Goal: Task Accomplishment & Management: Complete application form

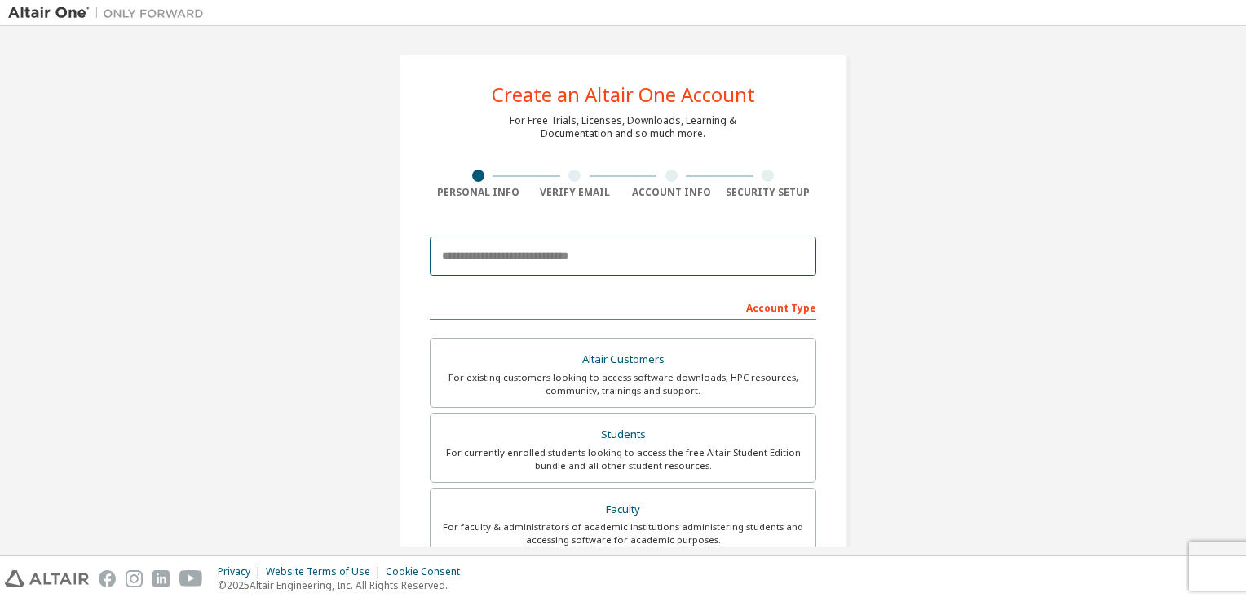
click at [512, 257] on input "email" at bounding box center [623, 256] width 387 height 39
click at [529, 250] on input "email" at bounding box center [623, 256] width 387 height 39
type input "**********"
click at [732, 243] on input "**********" at bounding box center [623, 256] width 387 height 39
click at [724, 264] on input "**********" at bounding box center [623, 256] width 387 height 39
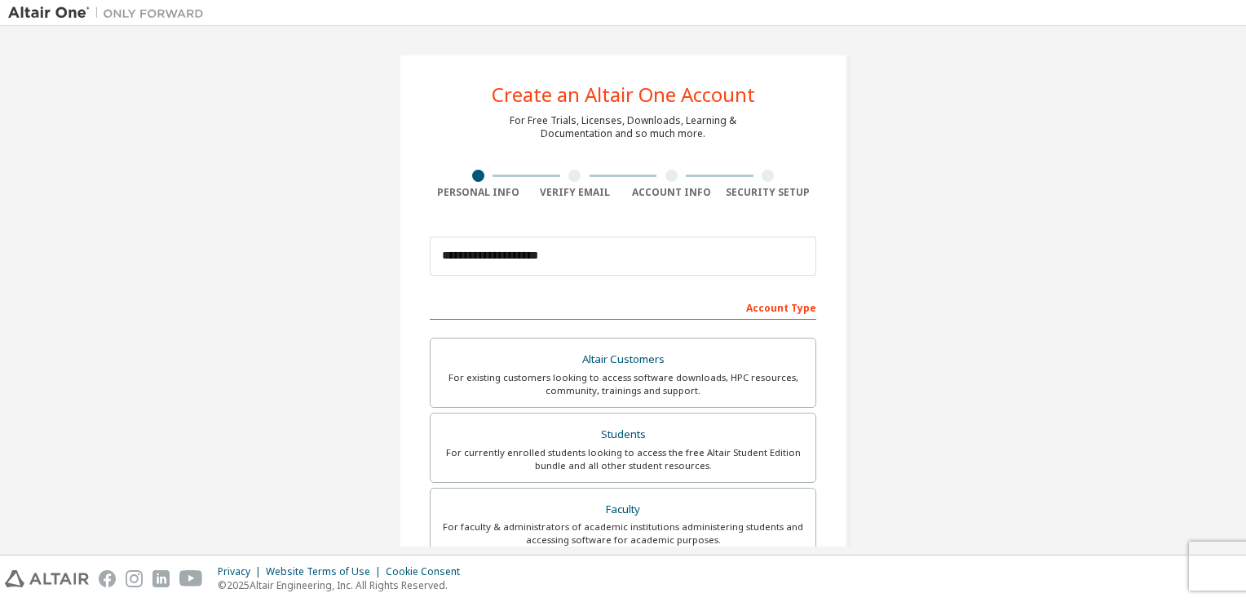
click at [700, 297] on div "Account Type" at bounding box center [623, 307] width 387 height 26
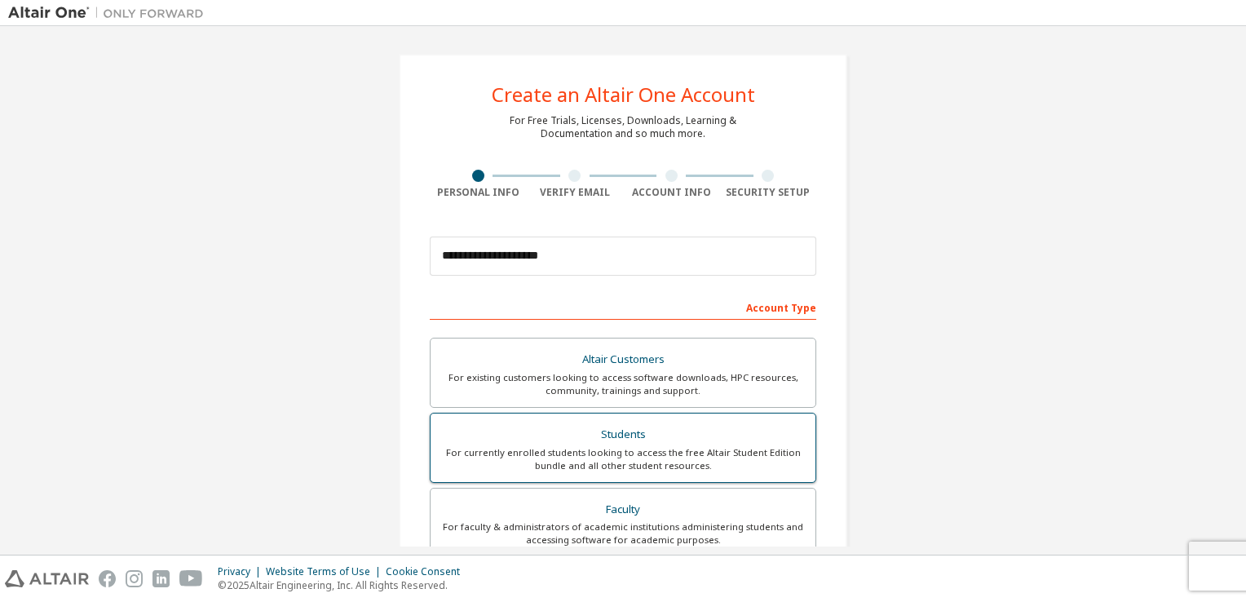
click at [610, 429] on div "Students" at bounding box center [622, 434] width 365 height 23
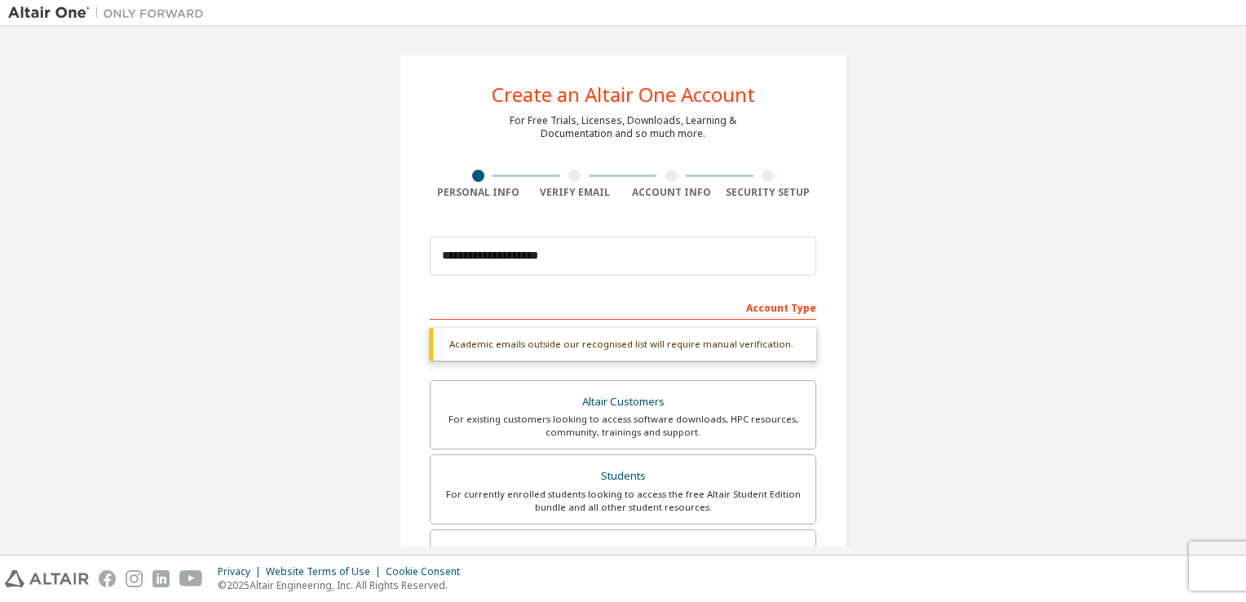
scroll to position [390, 0]
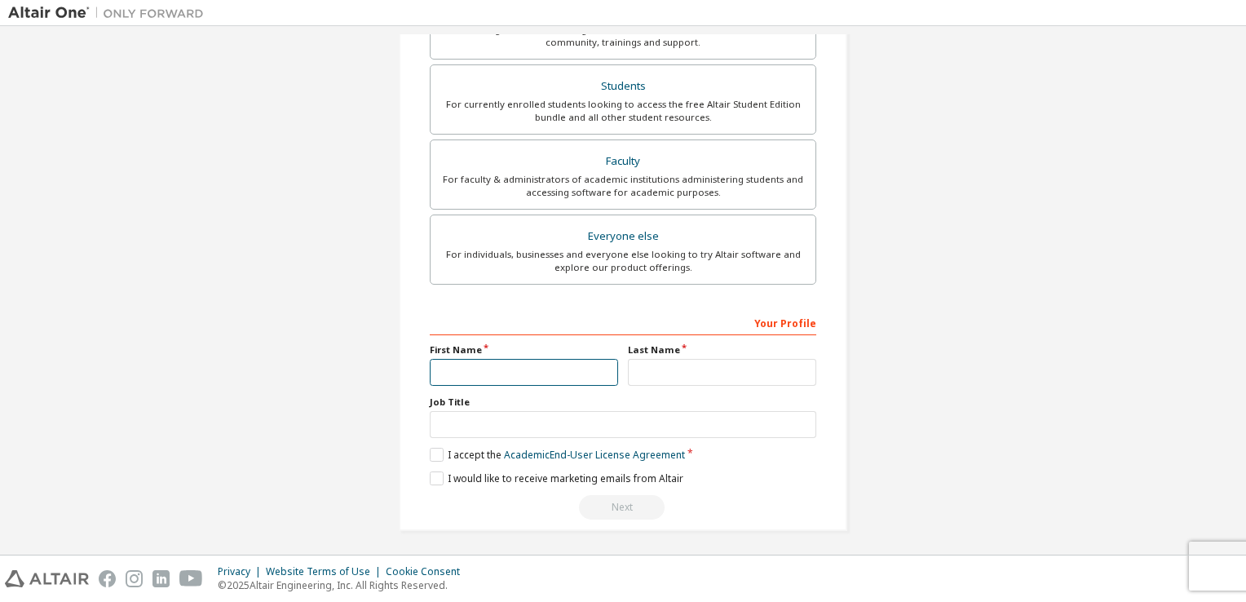
click at [496, 366] on input "text" at bounding box center [524, 372] width 188 height 27
type input "*******"
click at [673, 377] on input "text" at bounding box center [722, 372] width 188 height 27
type input "**"
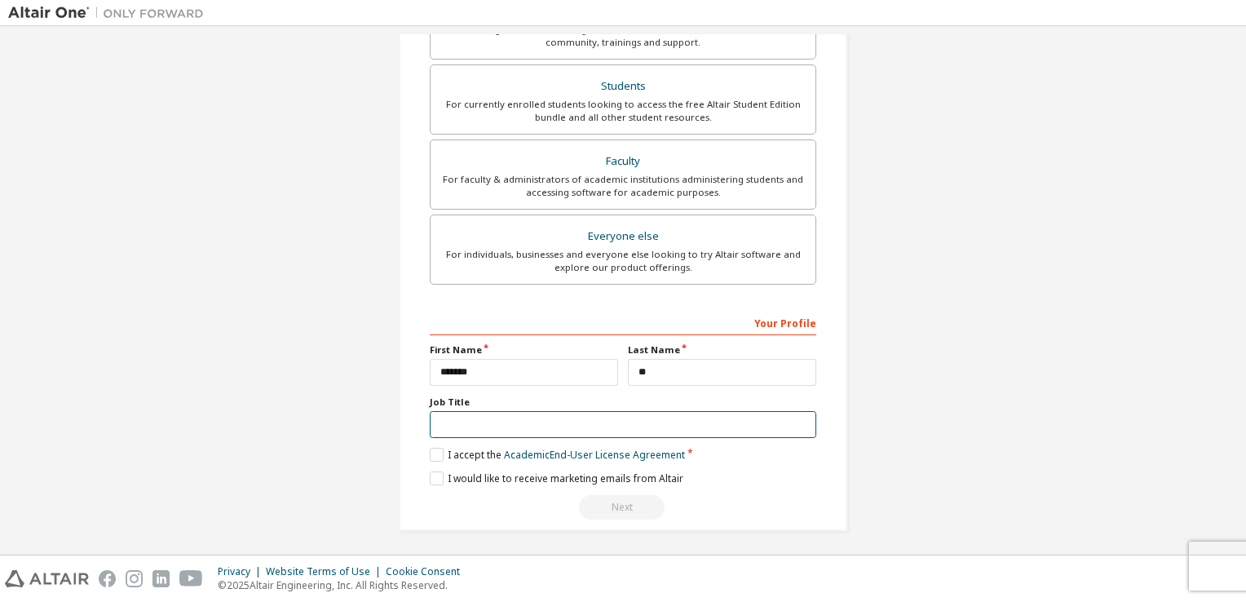
click at [503, 417] on input "text" at bounding box center [623, 424] width 387 height 27
type input "*"
type input "*******"
click at [437, 451] on label "I accept the Academic End-User License Agreement" at bounding box center [557, 455] width 255 height 14
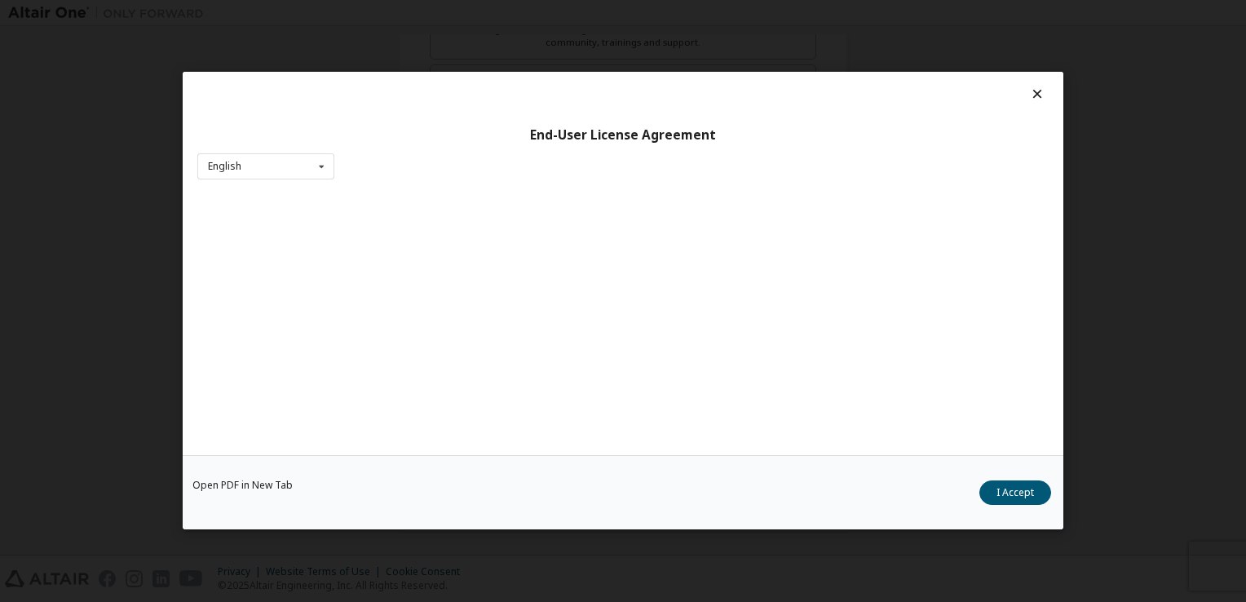
click at [1090, 493] on div "End-User License Agreement English English Open PDF in New Tab I Accept" at bounding box center [623, 301] width 1246 height 602
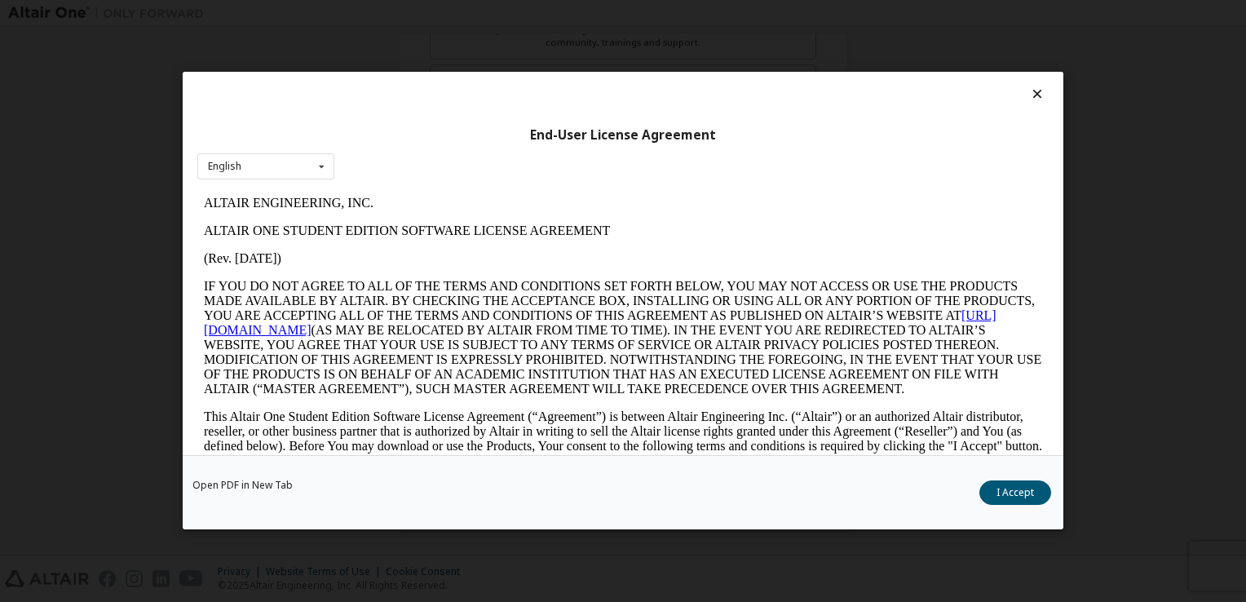
scroll to position [0, 0]
drag, startPoint x: 302, startPoint y: 165, endPoint x: 312, endPoint y: 173, distance: 13.4
click at [303, 165] on div "English English" at bounding box center [265, 166] width 137 height 27
click at [319, 165] on icon at bounding box center [322, 166] width 20 height 25
click at [1025, 489] on button "I Accept" at bounding box center [1016, 493] width 72 height 24
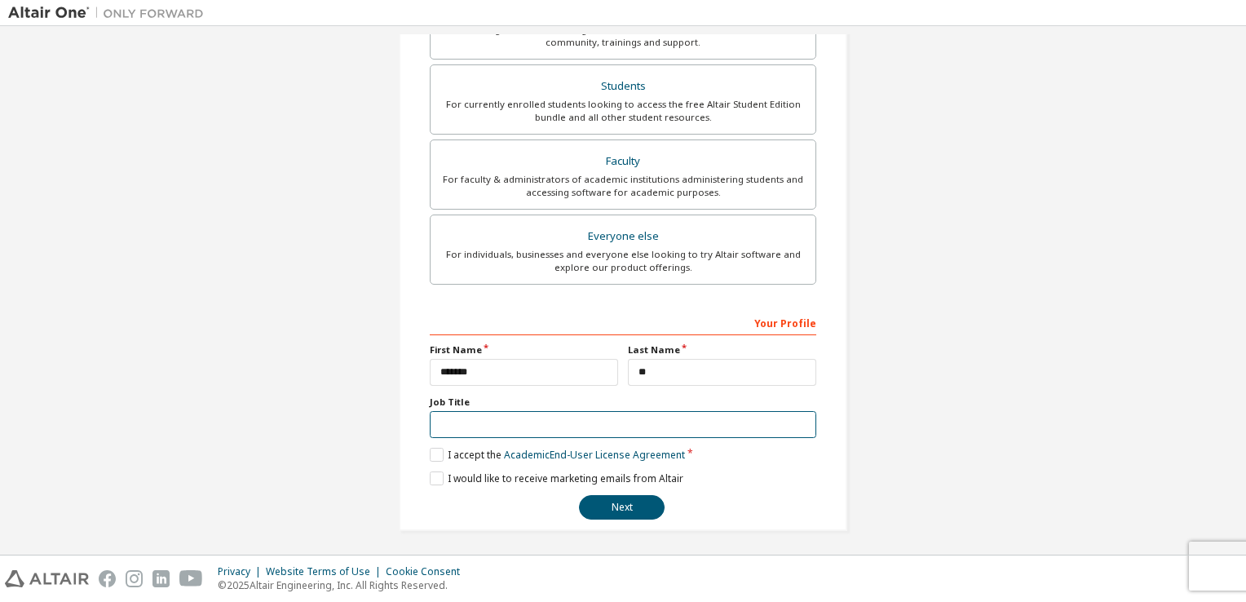
click at [453, 411] on input "text" at bounding box center [623, 424] width 387 height 27
type input "********"
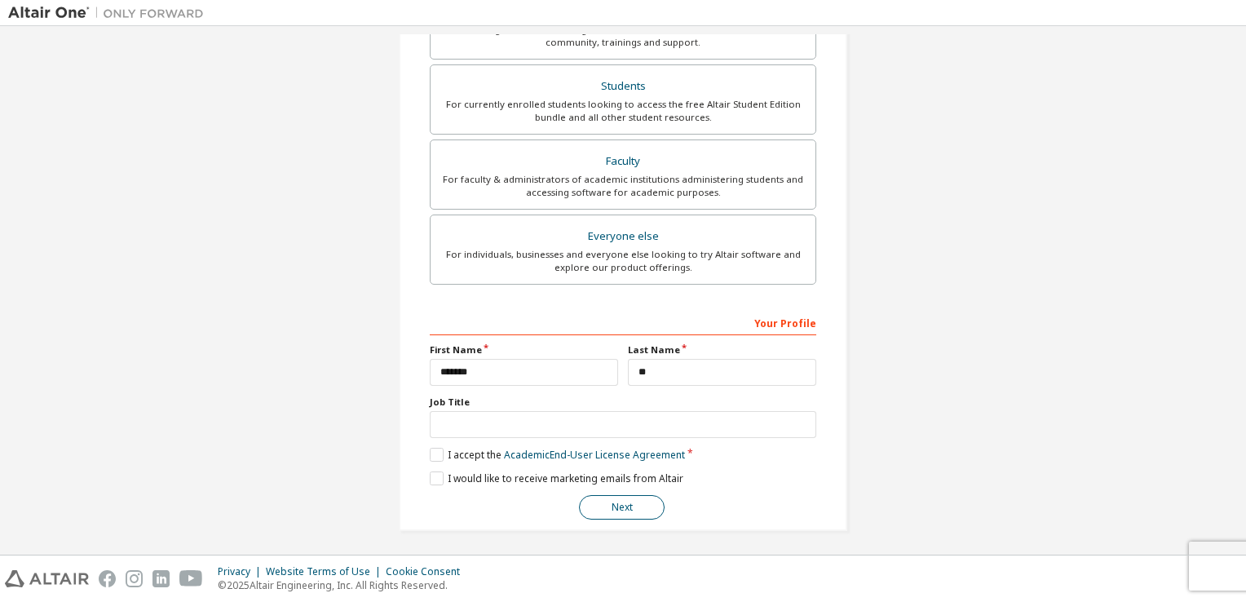
click at [618, 507] on button "Next" at bounding box center [622, 507] width 86 height 24
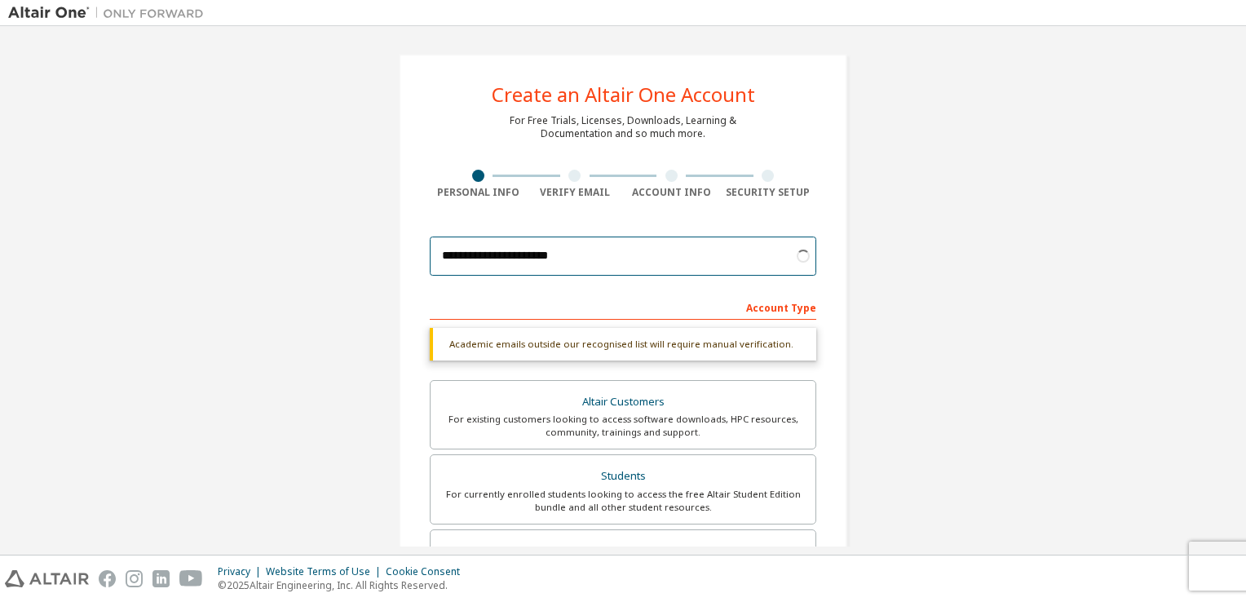
type input "**********"
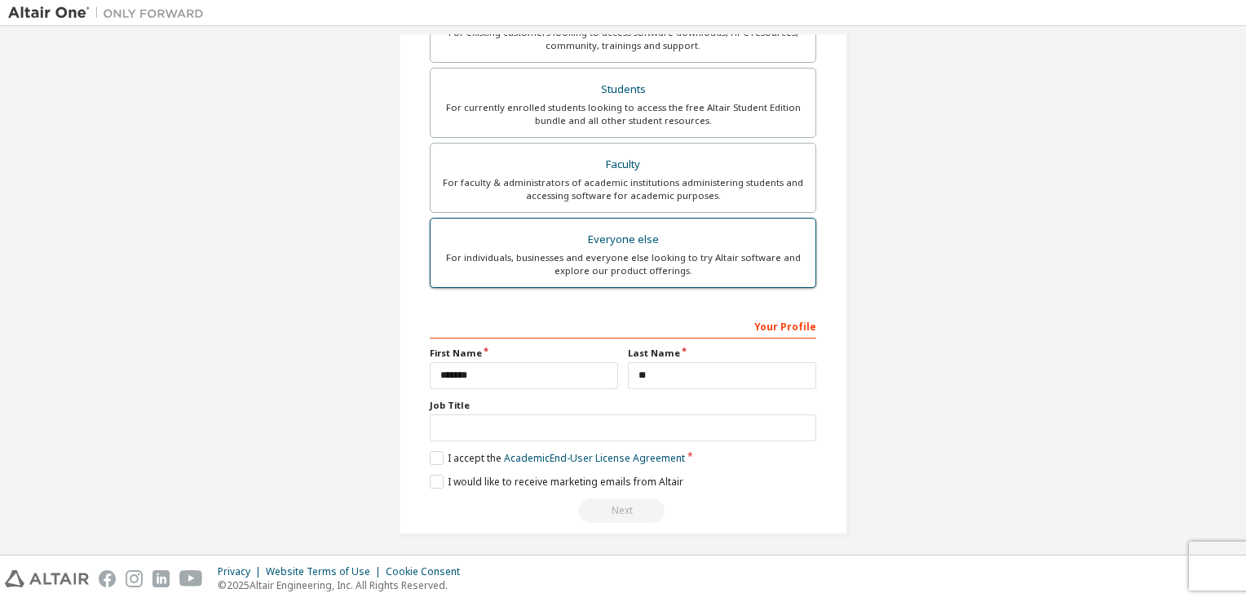
scroll to position [390, 0]
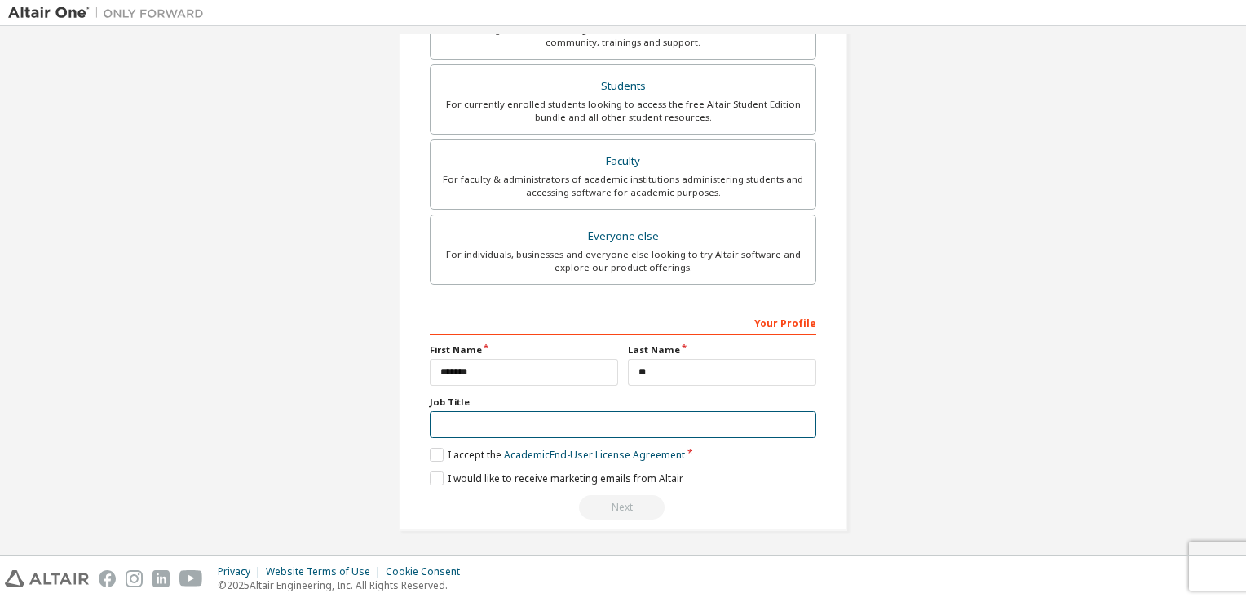
click at [455, 417] on input "text" at bounding box center [623, 424] width 387 height 27
type input "********"
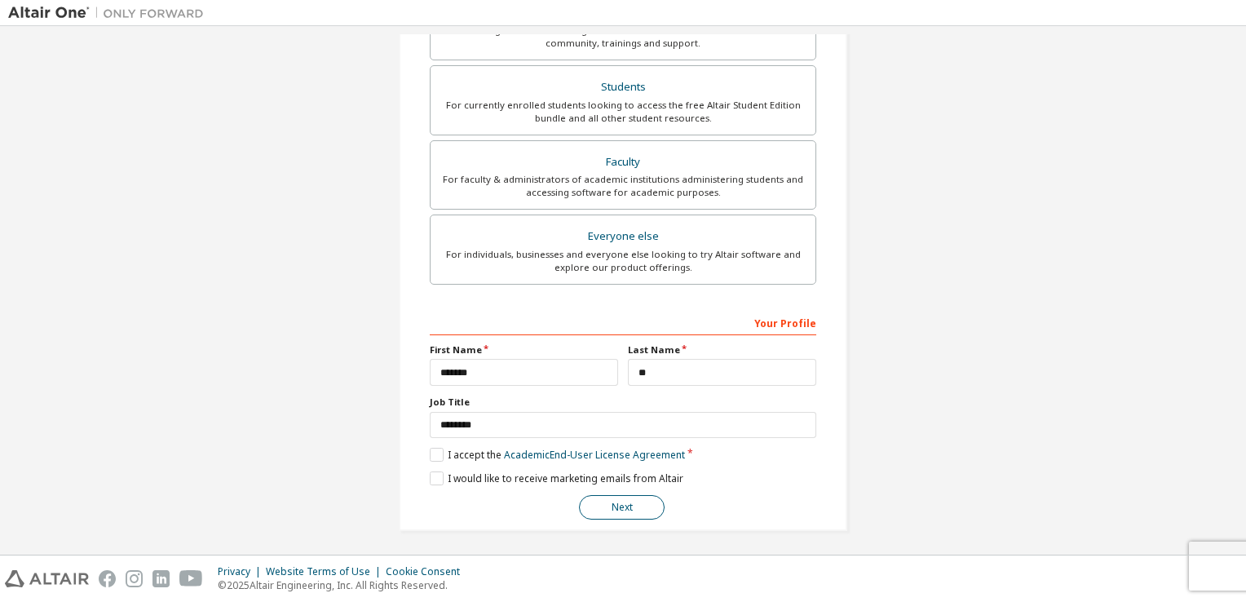
click at [630, 507] on button "Next" at bounding box center [622, 507] width 86 height 24
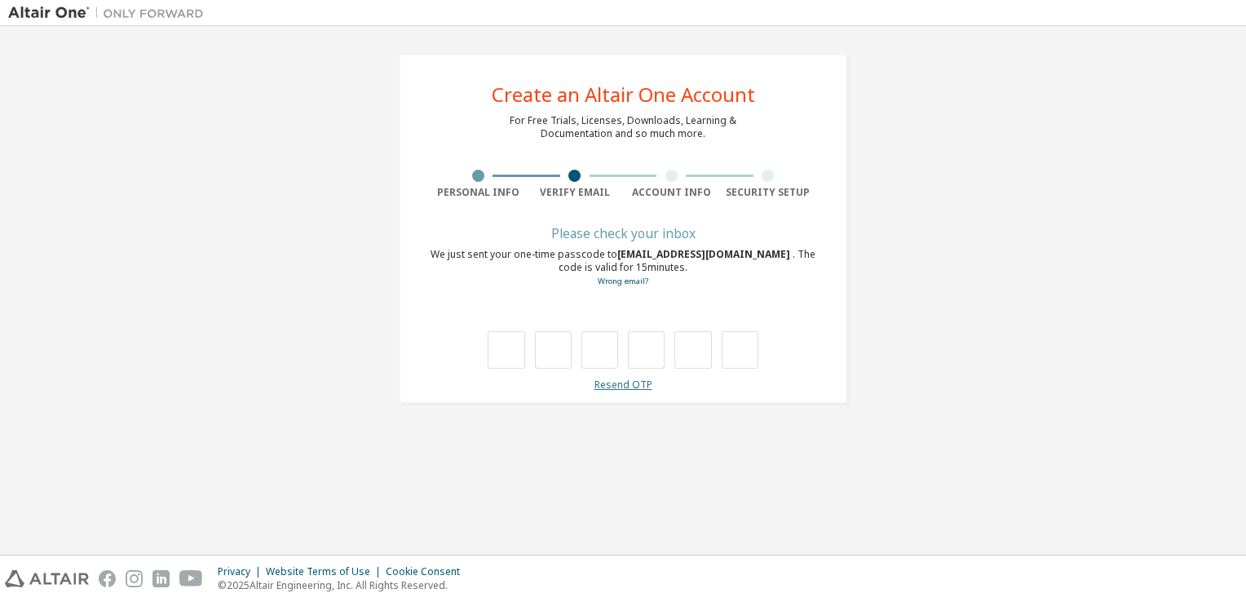
click at [627, 386] on link "Resend OTP" at bounding box center [624, 385] width 58 height 14
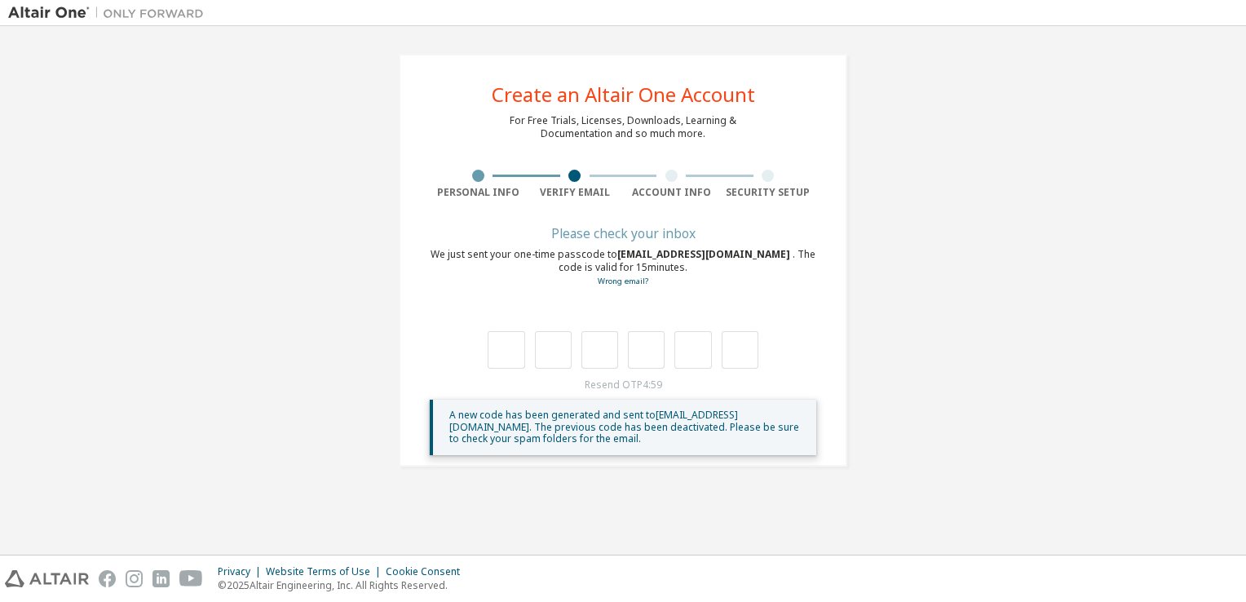
click at [476, 173] on div at bounding box center [478, 176] width 12 height 12
click at [476, 174] on div at bounding box center [478, 176] width 12 height 12
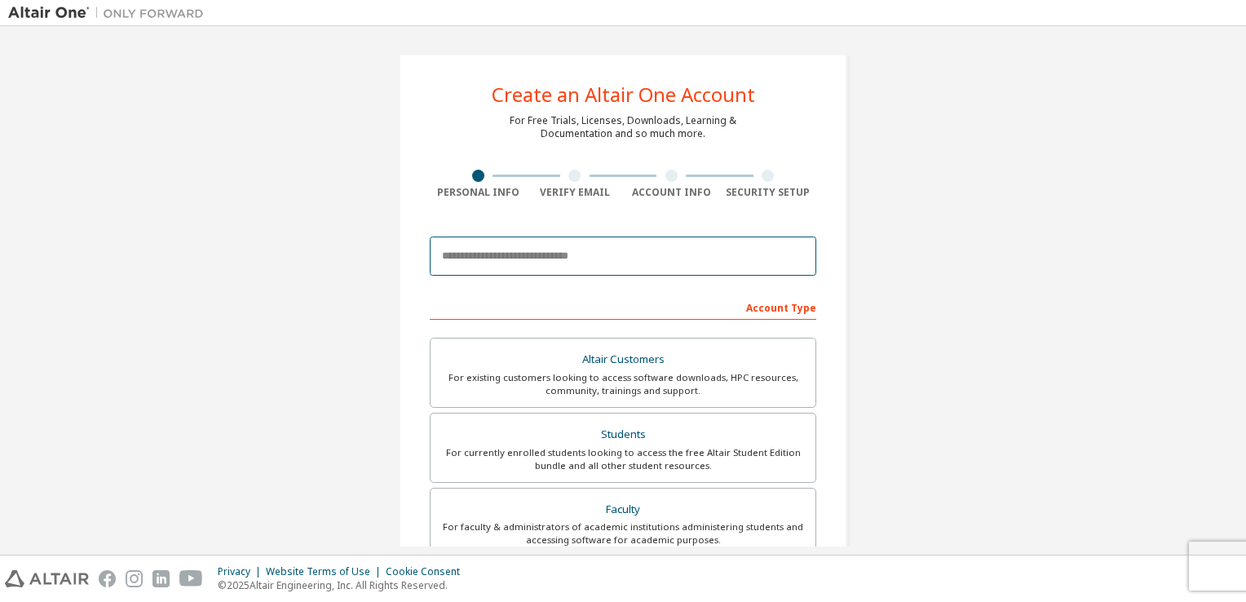
click at [551, 253] on input "email" at bounding box center [623, 256] width 387 height 39
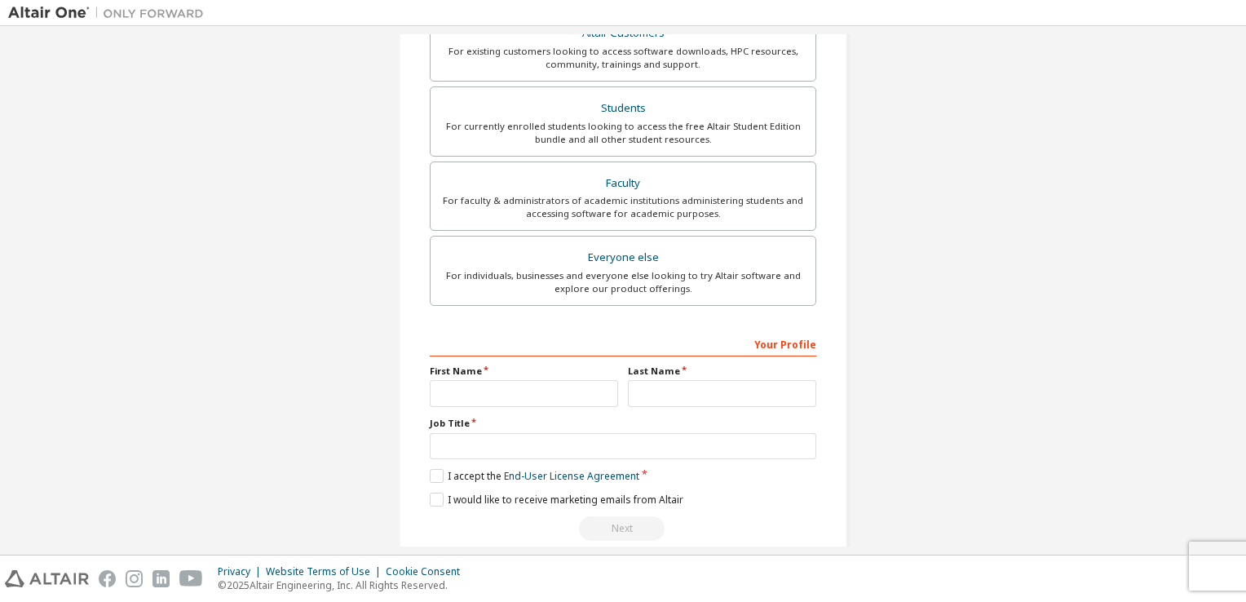
type input "*****"
click at [532, 295] on div "For individuals, businesses and everyone else looking to try Altair software an…" at bounding box center [622, 282] width 365 height 26
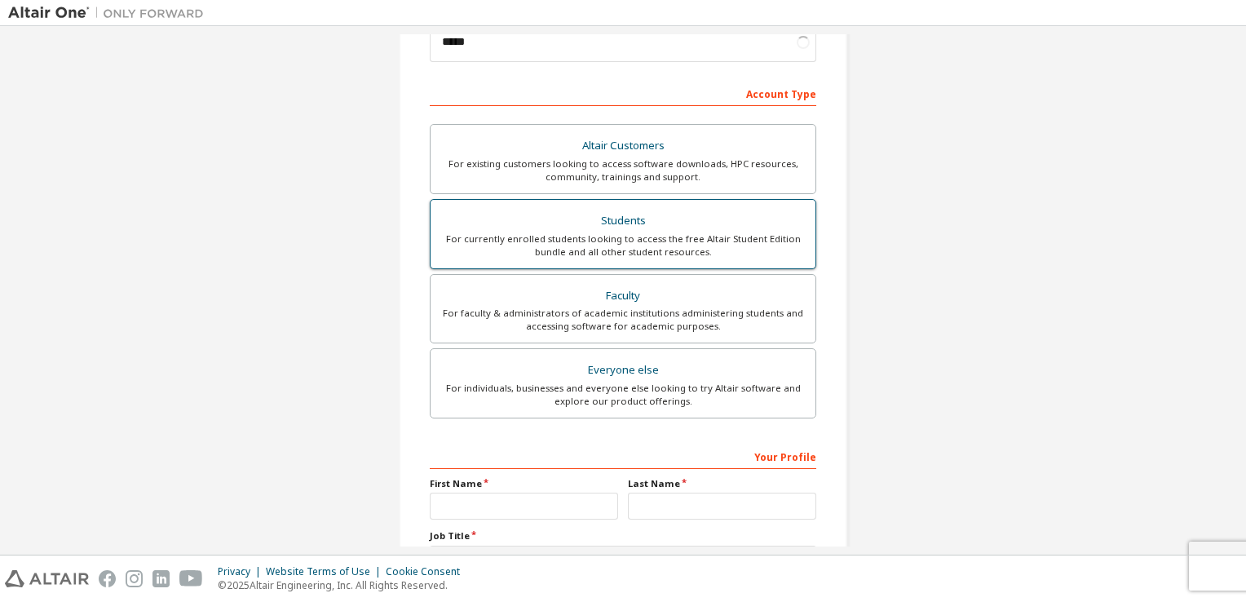
drag, startPoint x: 598, startPoint y: 223, endPoint x: 590, endPoint y: 339, distance: 116.1
click at [599, 223] on div "Students" at bounding box center [622, 221] width 365 height 23
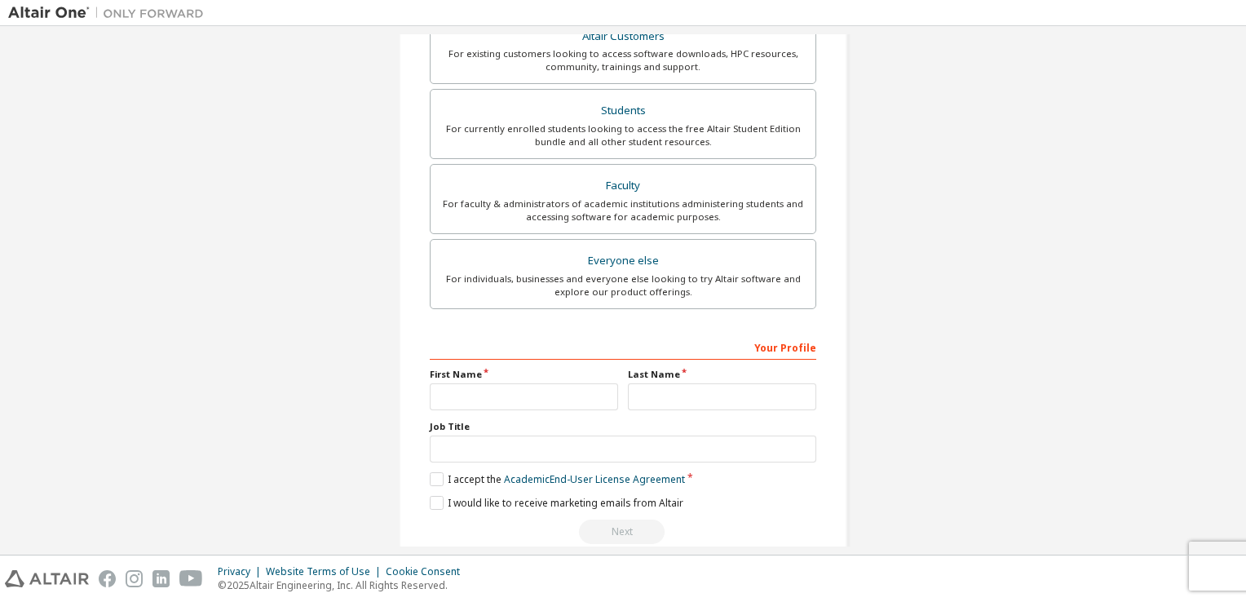
scroll to position [390, 0]
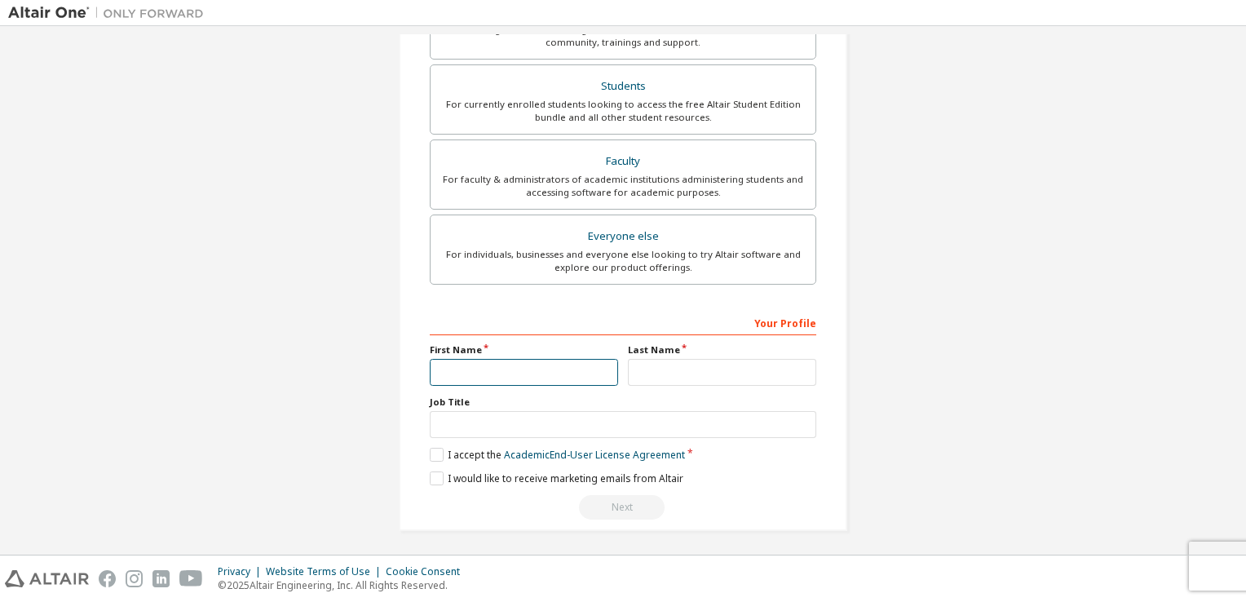
click at [512, 359] on input "text" at bounding box center [524, 372] width 188 height 27
type input "*******"
type input "**"
type input "********"
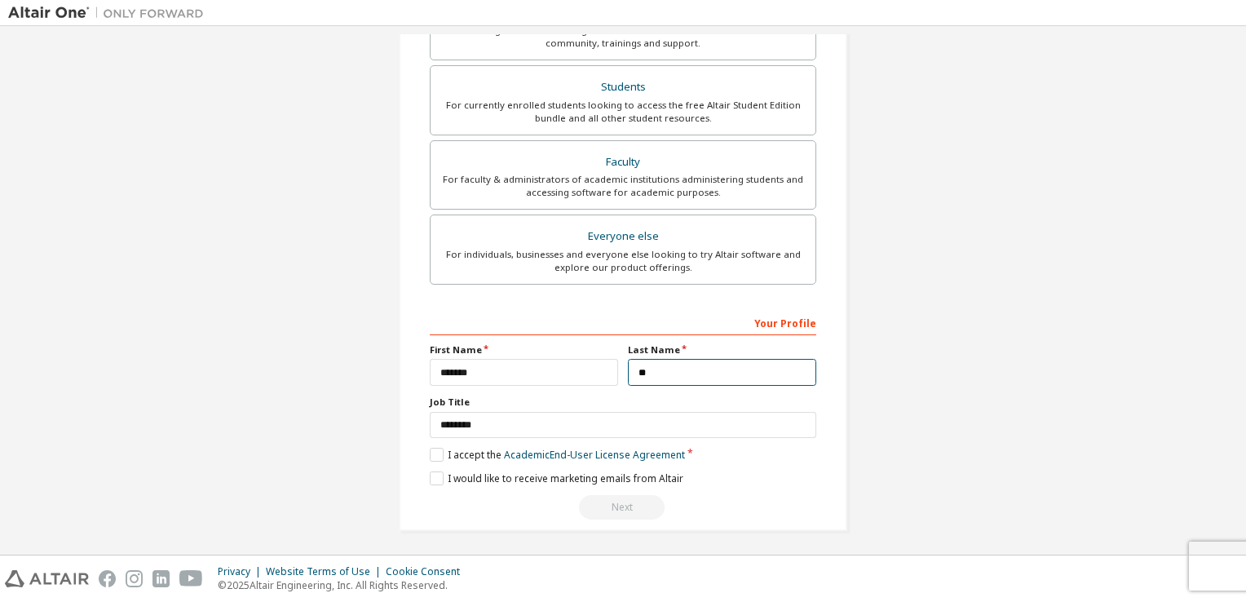
click at [673, 374] on input "**" at bounding box center [722, 372] width 188 height 27
click at [554, 380] on input "*******" at bounding box center [524, 372] width 188 height 27
click at [499, 374] on input "*******" at bounding box center [524, 372] width 188 height 27
click at [536, 372] on input "*******" at bounding box center [524, 372] width 188 height 27
type input "*******"
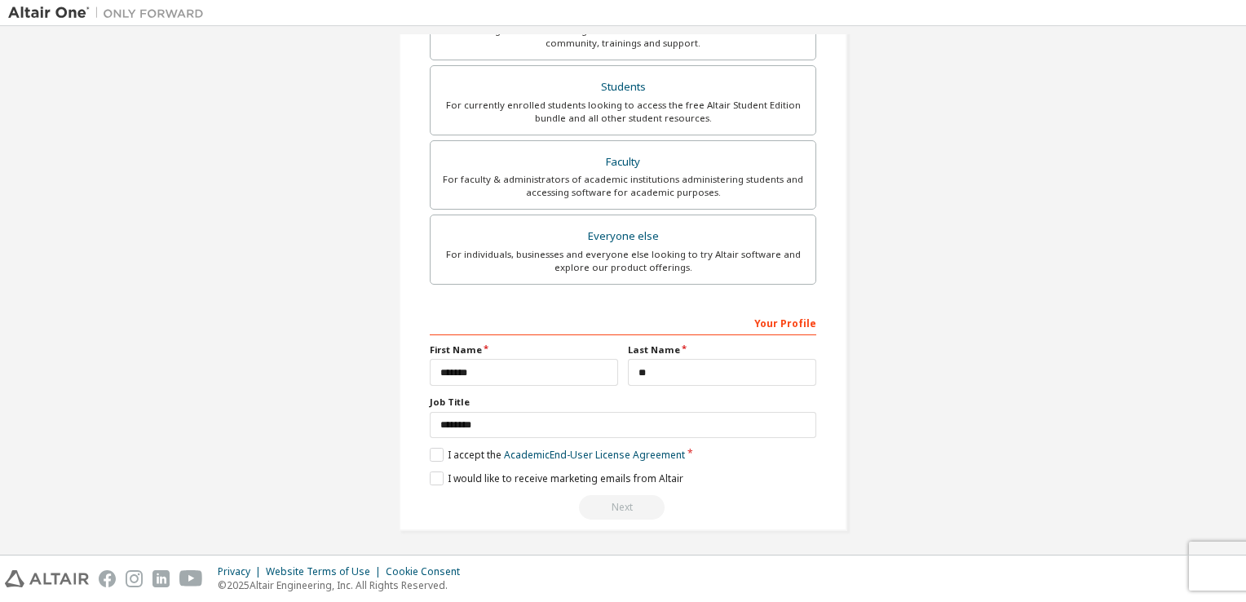
drag, startPoint x: 915, startPoint y: 492, endPoint x: 764, endPoint y: 466, distance: 153.1
click at [915, 492] on div "Create an Altair One Account For Free Trials, Licenses, Downloads, Learning & D…" at bounding box center [623, 119] width 1230 height 864
click at [434, 449] on label "I accept the Academic End-User License Agreement" at bounding box center [557, 455] width 255 height 14
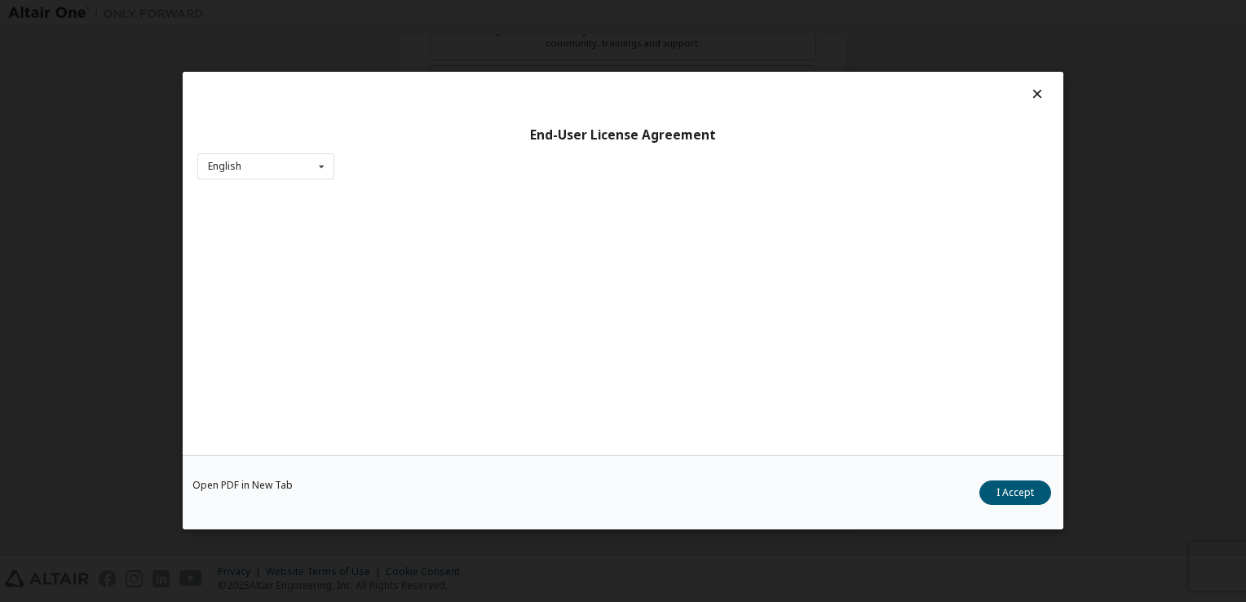
click at [1011, 488] on button "I Accept" at bounding box center [1016, 493] width 72 height 24
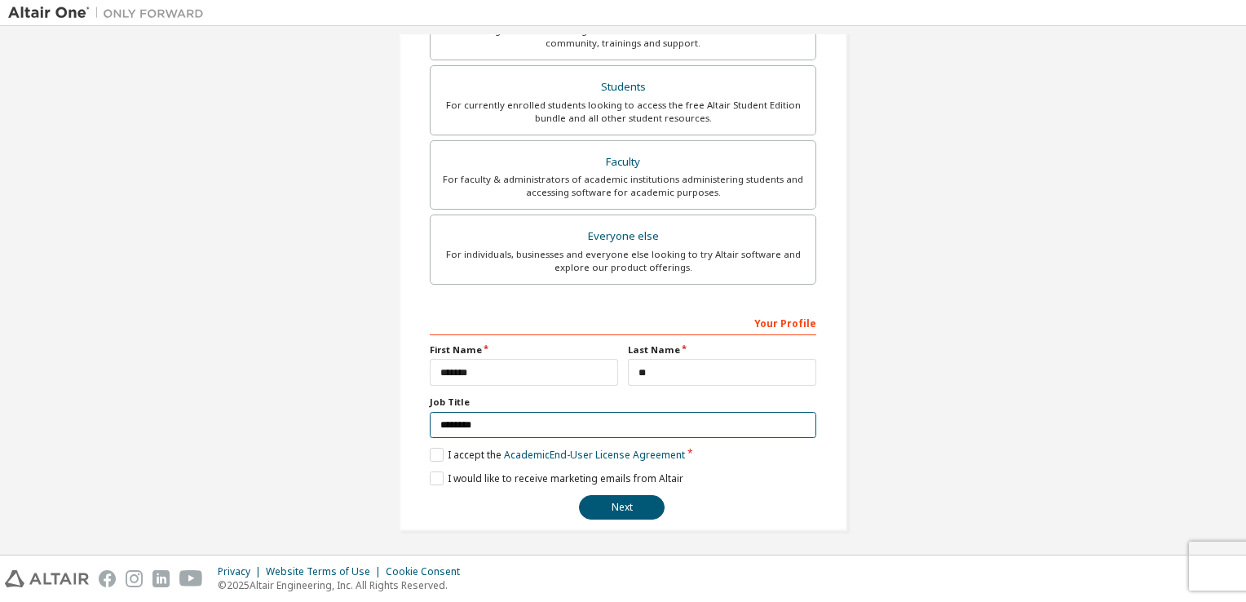
click at [502, 412] on input "********" at bounding box center [623, 425] width 387 height 27
drag, startPoint x: 928, startPoint y: 468, endPoint x: 719, endPoint y: 475, distance: 208.9
click at [914, 468] on div "Create an Altair One Account For Free Trials, Licenses, Downloads, Learning & D…" at bounding box center [623, 119] width 1230 height 864
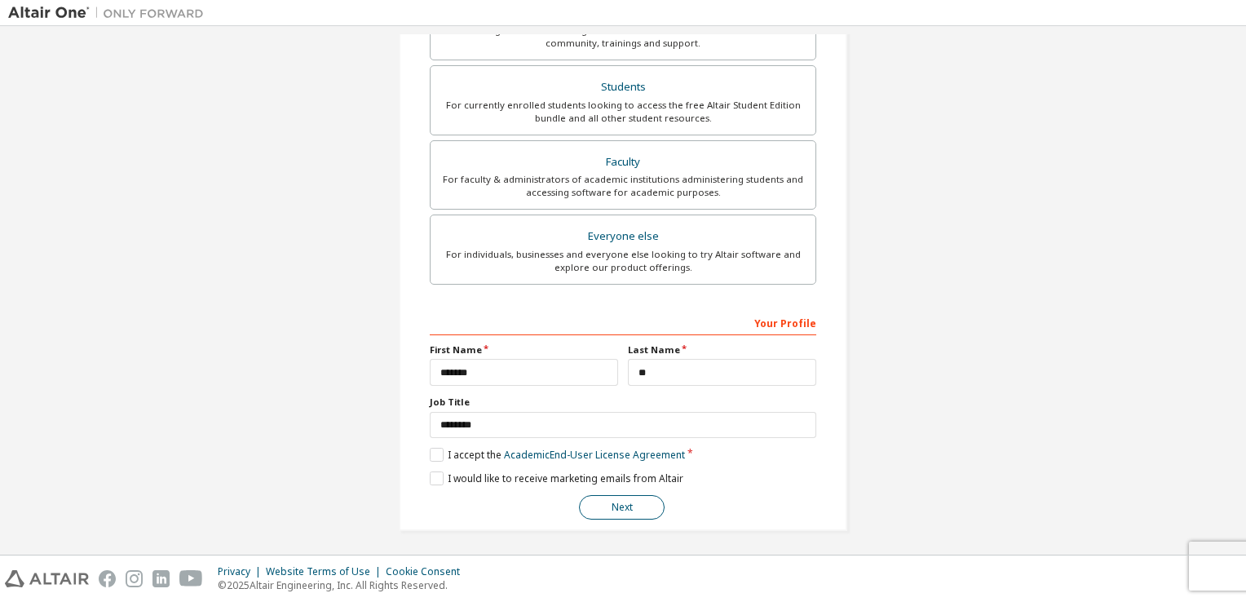
click at [625, 497] on button "Next" at bounding box center [622, 507] width 86 height 24
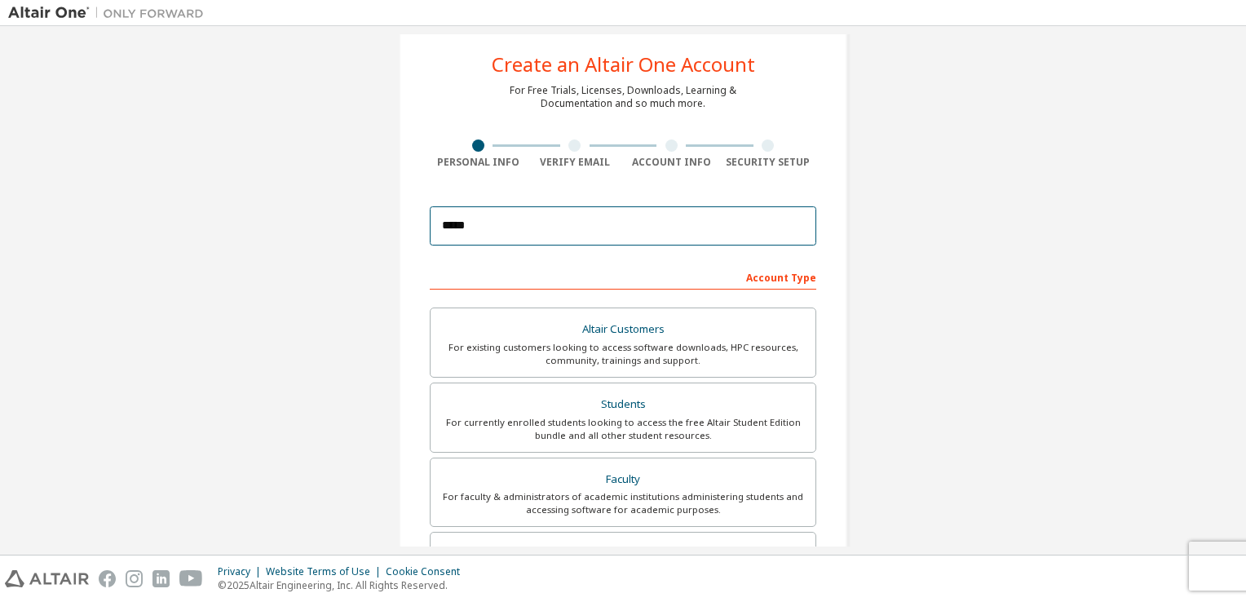
scroll to position [0, 0]
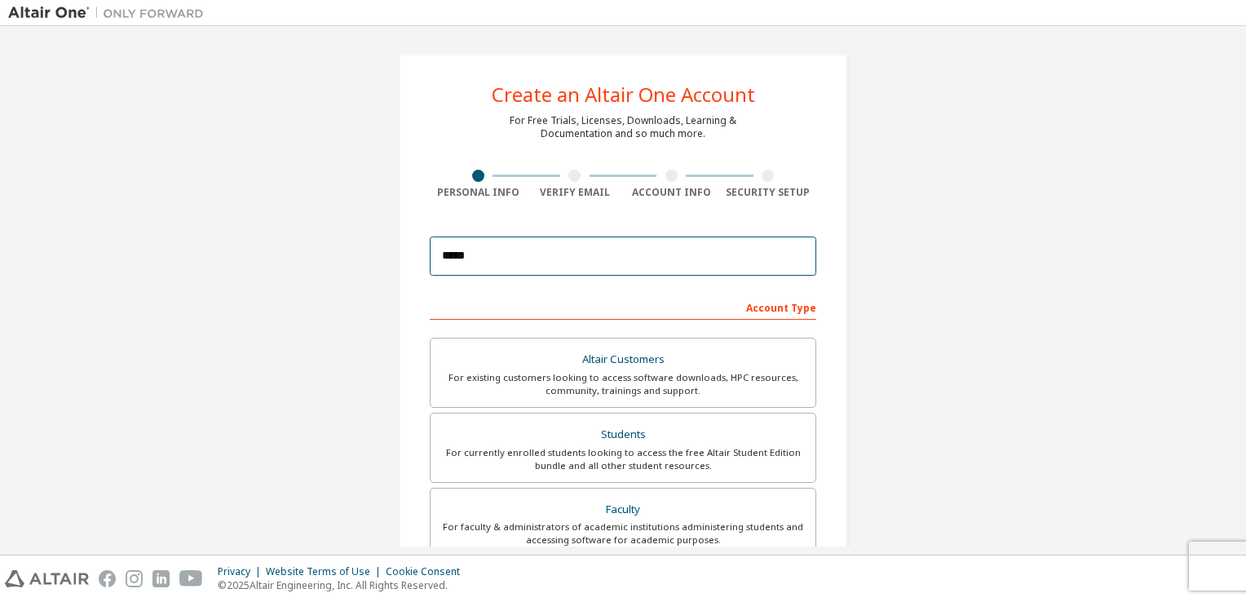
click at [484, 258] on input "*****" at bounding box center [623, 256] width 387 height 39
type input "**********"
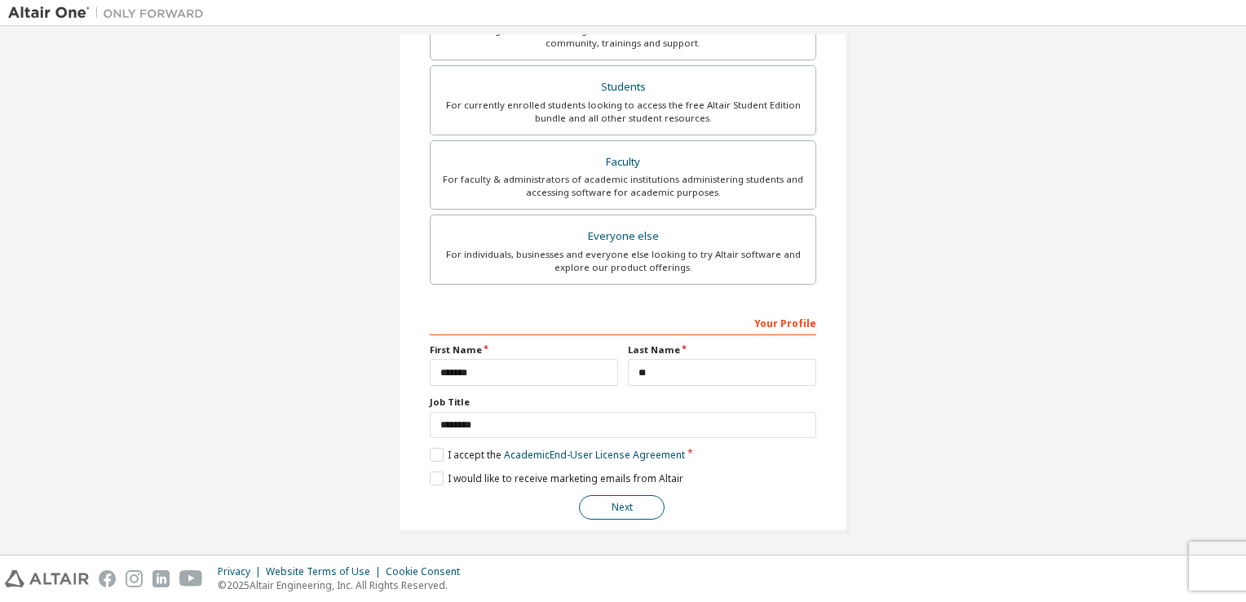
drag, startPoint x: 626, startPoint y: 510, endPoint x: 692, endPoint y: 505, distance: 65.4
click at [626, 511] on button "Next" at bounding box center [622, 507] width 86 height 24
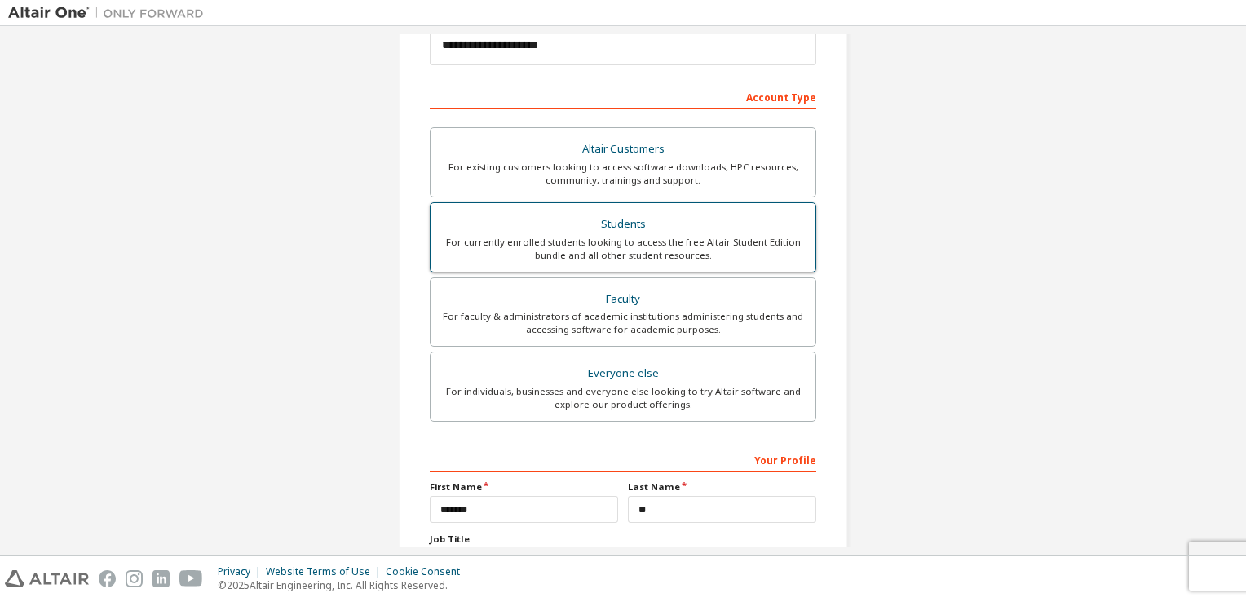
scroll to position [0, 0]
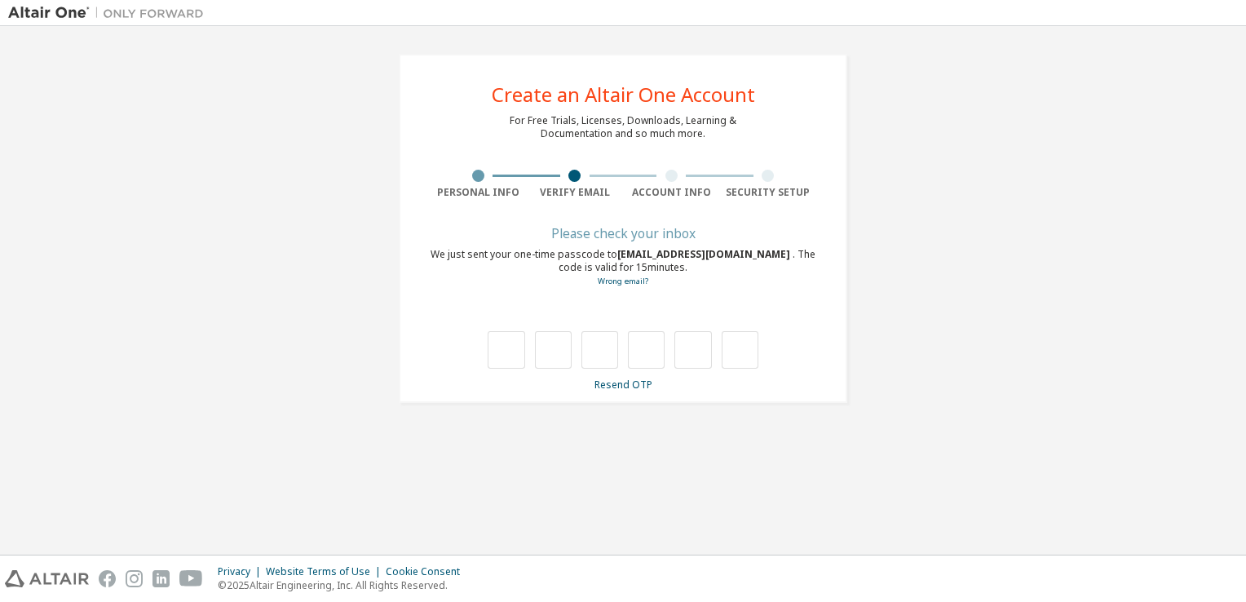
type input "*"
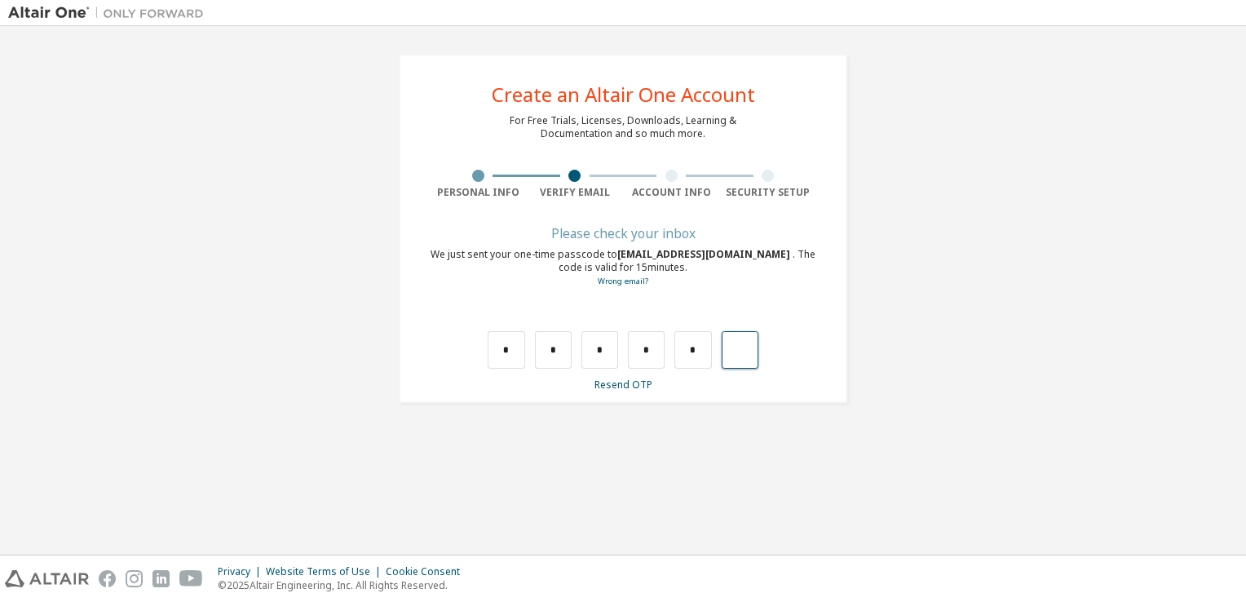
type input "*"
click at [506, 346] on input "text" at bounding box center [506, 350] width 37 height 38
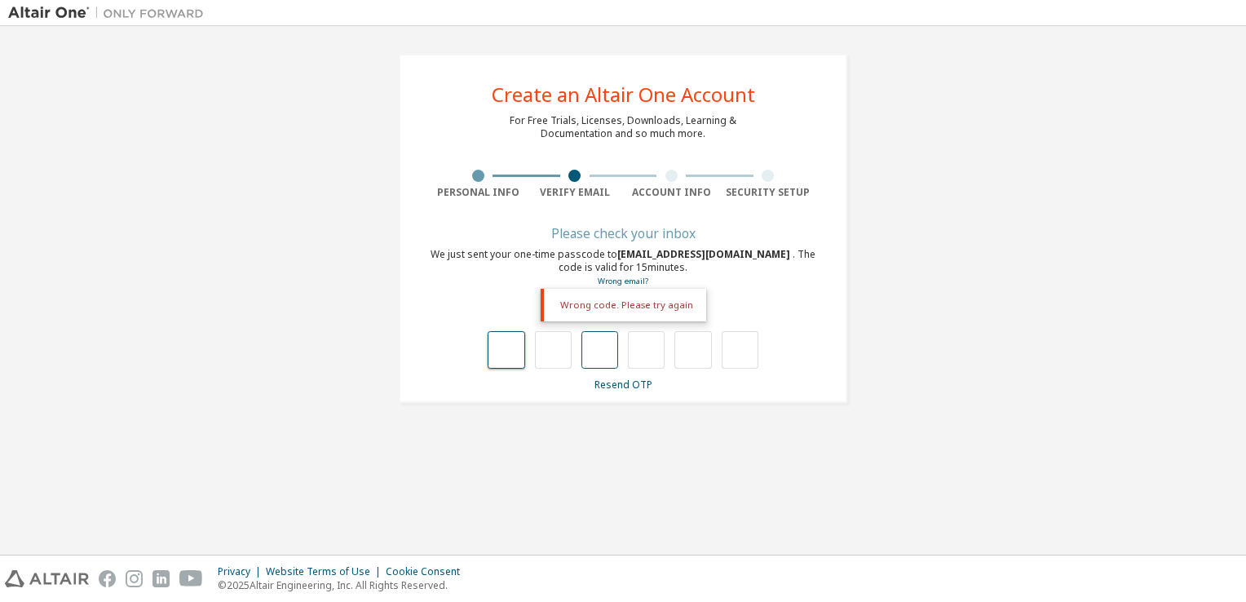
type input "*"
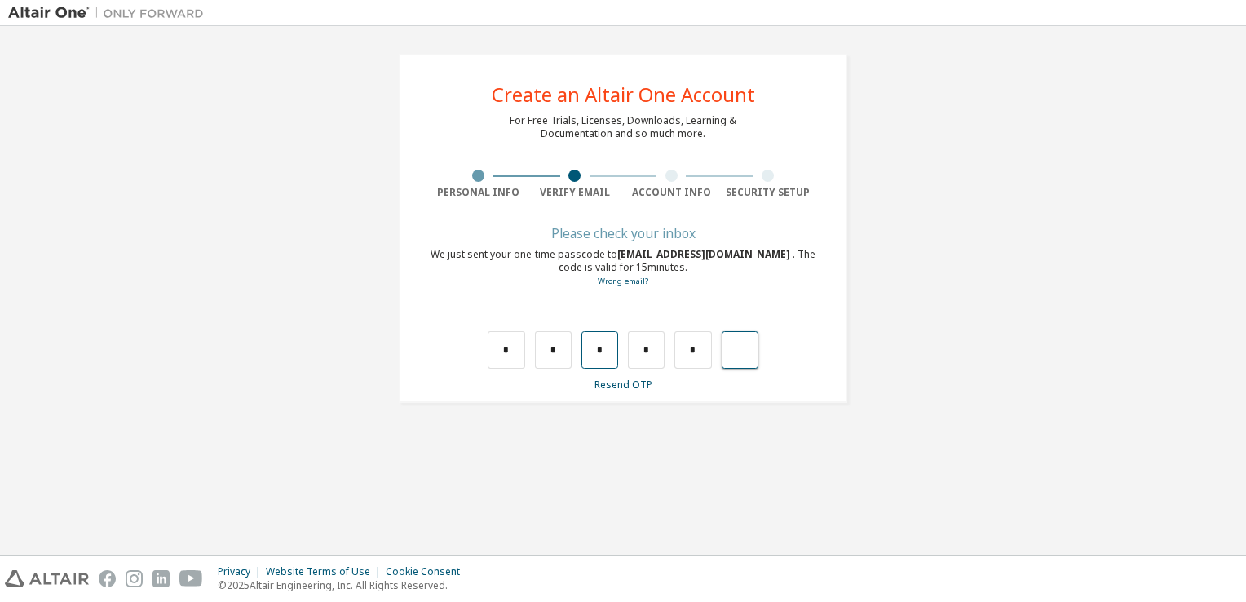
type input "*"
click at [510, 353] on input "text" at bounding box center [506, 350] width 37 height 38
type input "*"
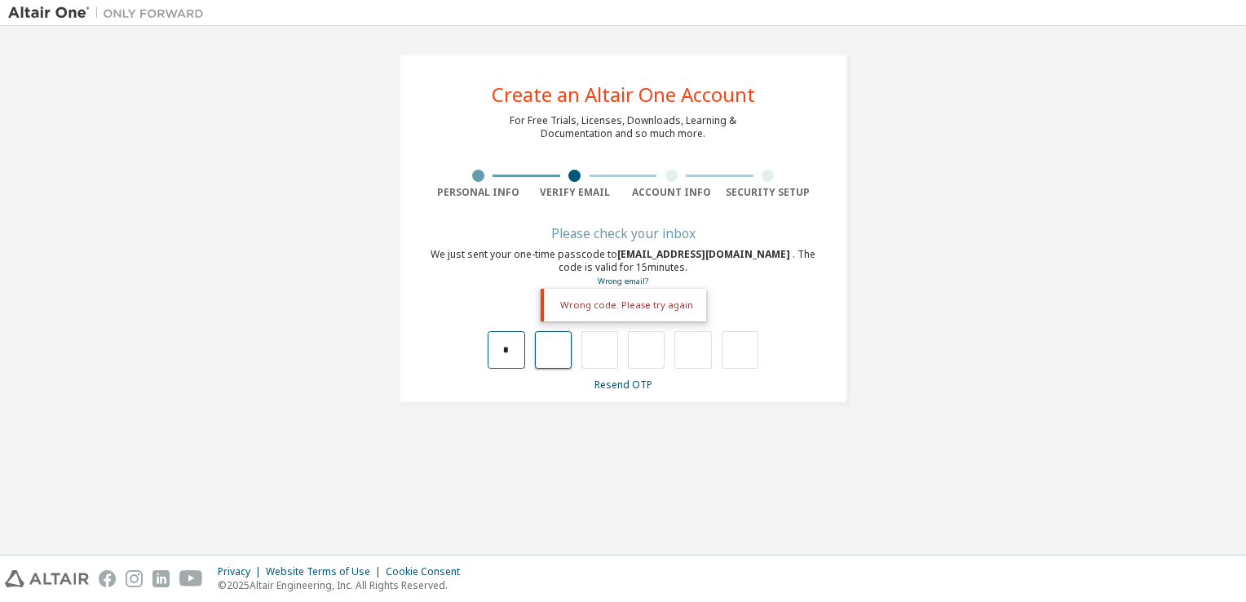
type input "*"
click at [553, 351] on input "*" at bounding box center [553, 350] width 37 height 38
click at [567, 358] on input "*" at bounding box center [553, 350] width 37 height 38
type input "*"
click at [555, 353] on input "*" at bounding box center [553, 350] width 37 height 38
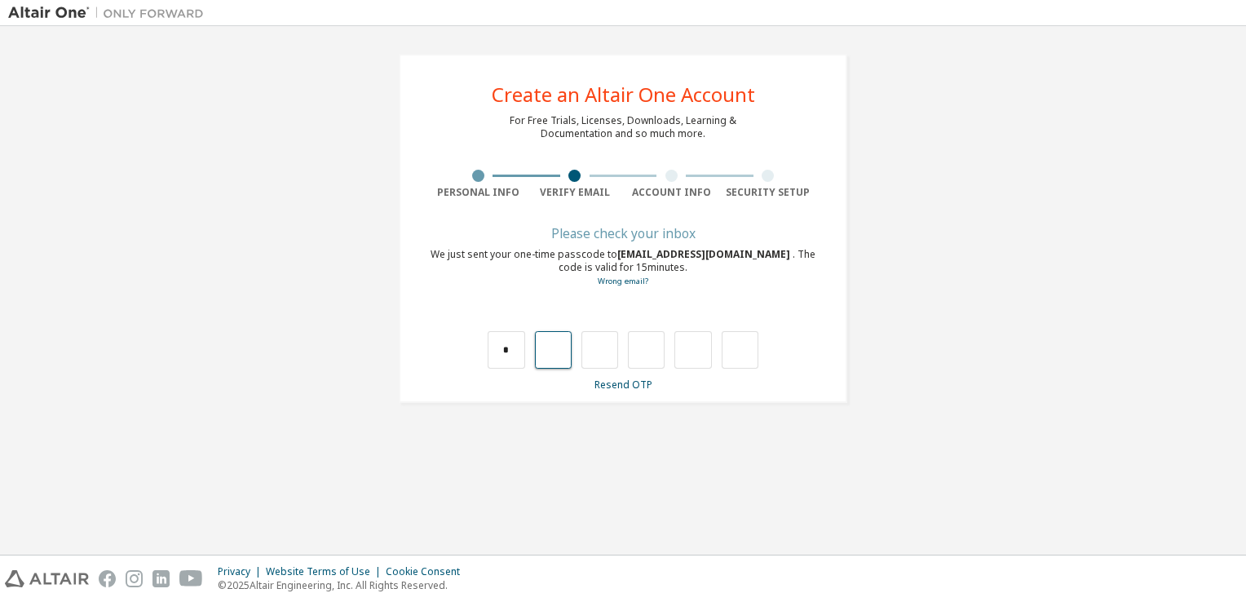
click at [555, 352] on input "text" at bounding box center [553, 350] width 37 height 38
type input "*"
click at [609, 354] on input "*" at bounding box center [600, 350] width 37 height 38
type input "*"
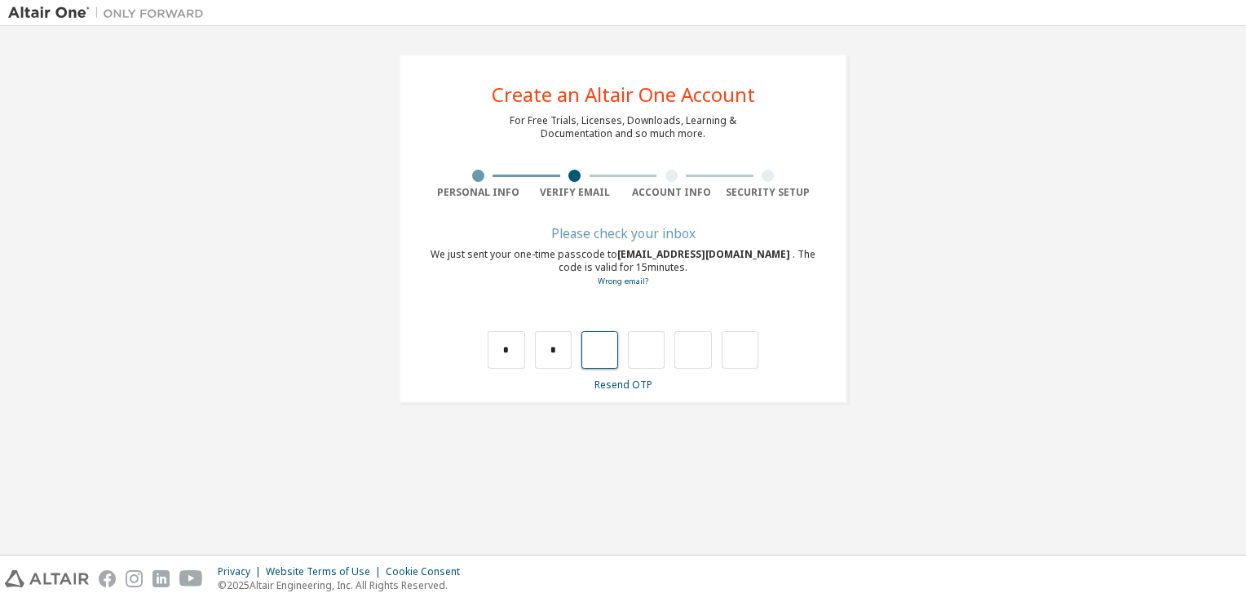
type input "*"
click at [656, 349] on input "*" at bounding box center [646, 350] width 37 height 38
type input "*"
click at [653, 347] on input "text" at bounding box center [646, 350] width 37 height 38
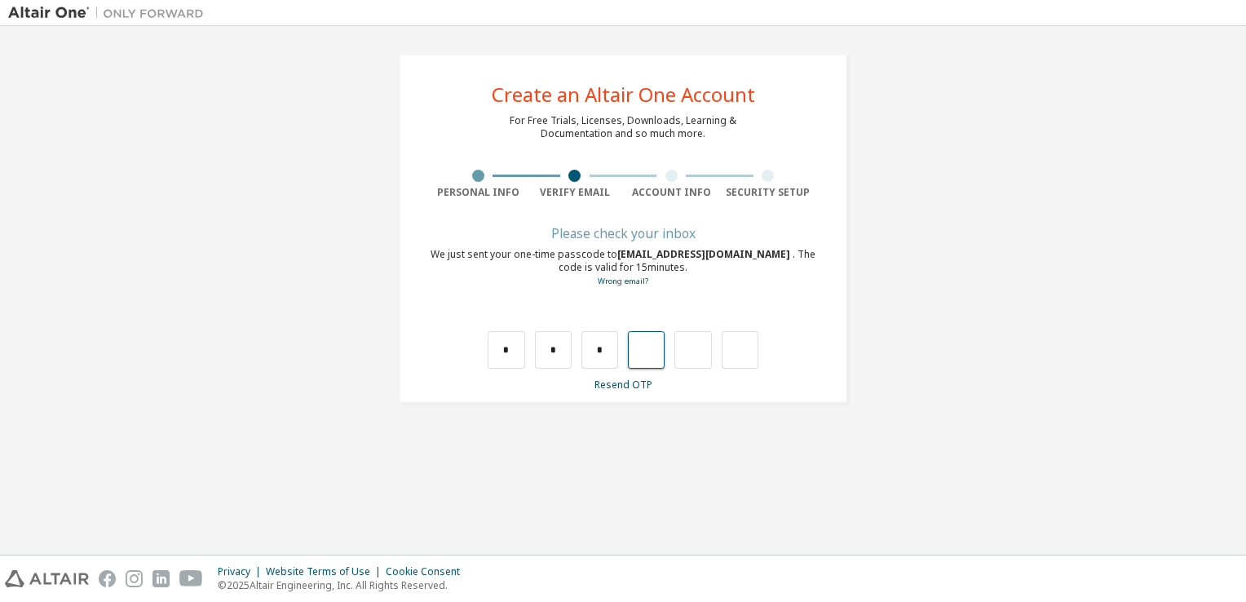
type input "*"
click at [696, 353] on input "*" at bounding box center [693, 350] width 37 height 38
type input "*"
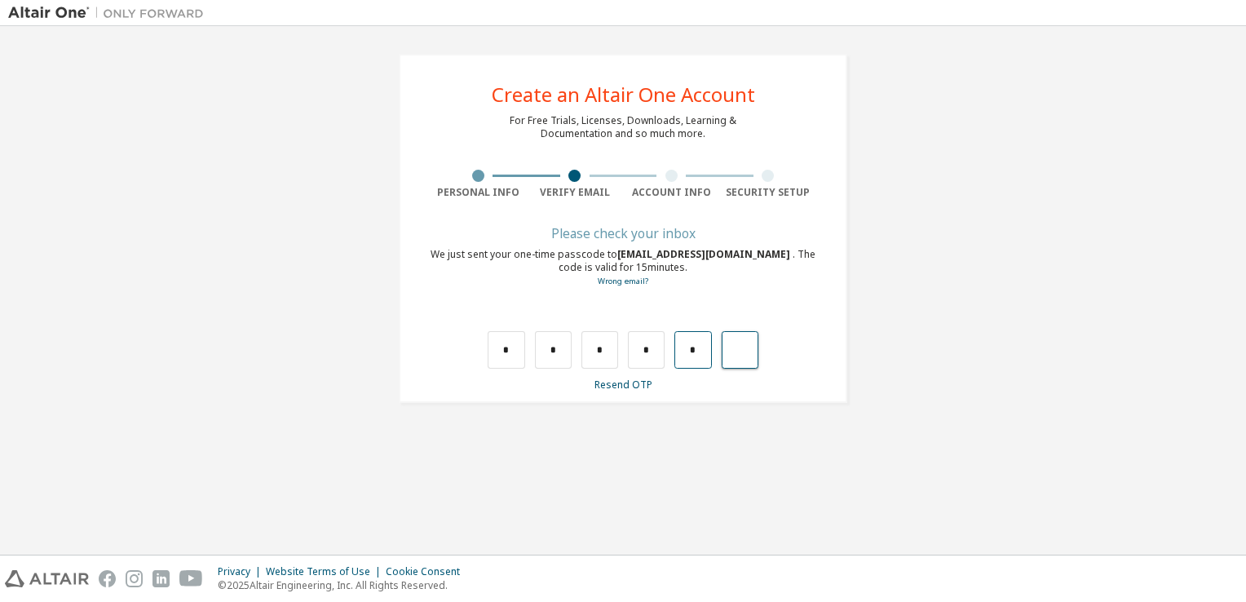
type input "*"
click at [733, 351] on div "*" at bounding box center [729, 350] width 37 height 38
click at [734, 351] on div "*" at bounding box center [729, 350] width 37 height 38
click at [732, 354] on input "text" at bounding box center [740, 350] width 37 height 38
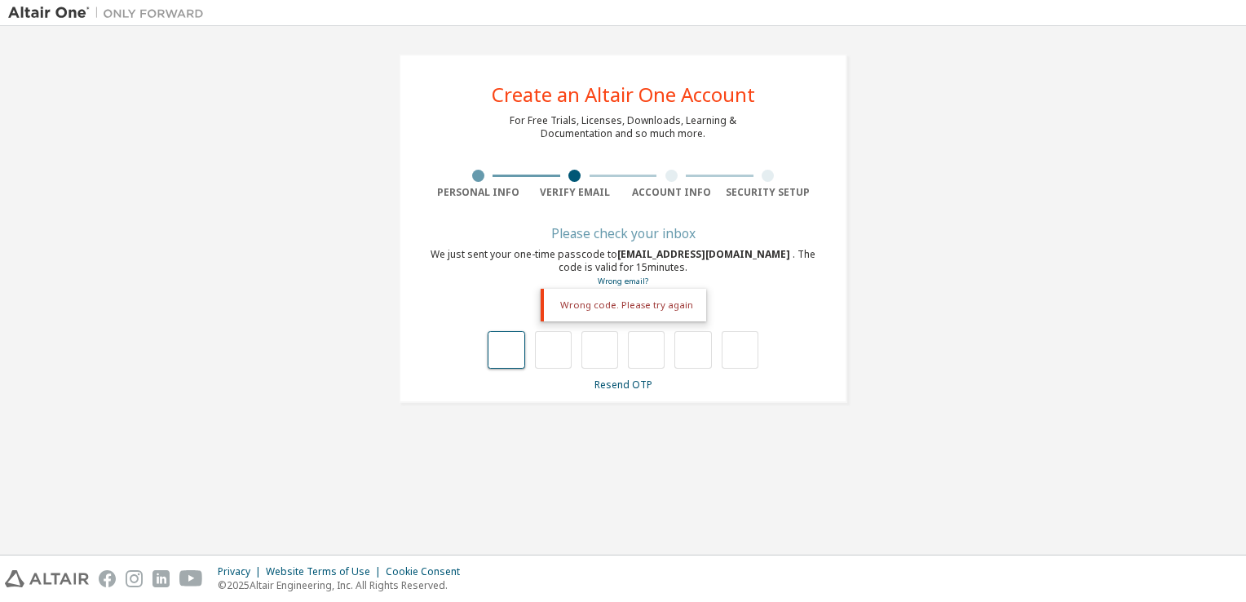
click at [509, 354] on input "text" at bounding box center [506, 350] width 37 height 38
type input "*"
click at [517, 357] on input "*" at bounding box center [506, 350] width 37 height 38
click at [551, 353] on input "*" at bounding box center [553, 350] width 37 height 38
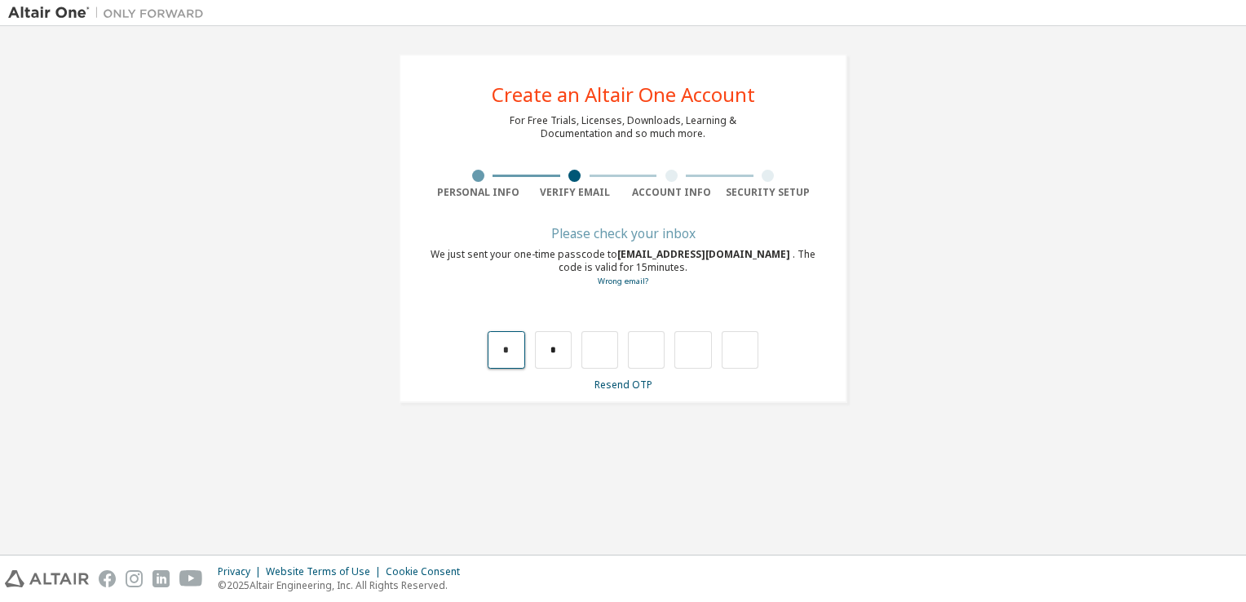
click at [498, 351] on input "*" at bounding box center [506, 350] width 37 height 38
click at [517, 352] on input "*" at bounding box center [506, 350] width 37 height 38
type input "*"
click at [515, 347] on input "*" at bounding box center [506, 350] width 37 height 38
type input "*"
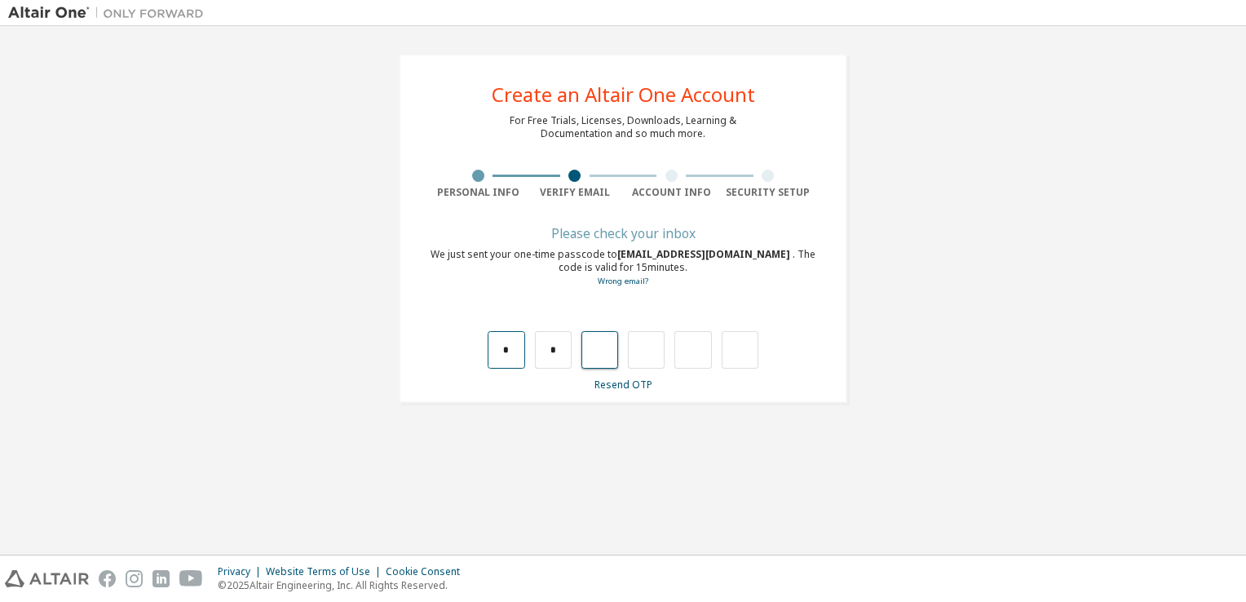
type input "*"
click at [515, 348] on div "* * * * * *" at bounding box center [623, 350] width 291 height 38
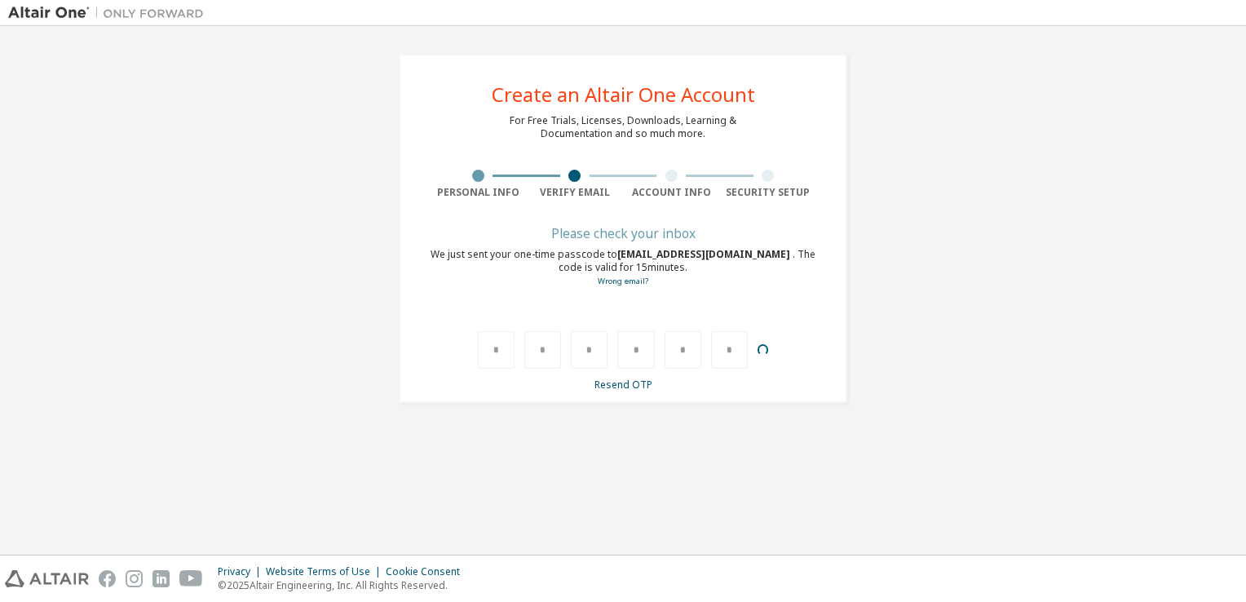
click at [515, 348] on div "* * * * * *" at bounding box center [623, 350] width 291 height 38
click at [736, 355] on div at bounding box center [729, 350] width 37 height 38
click at [735, 355] on input "text" at bounding box center [740, 350] width 37 height 38
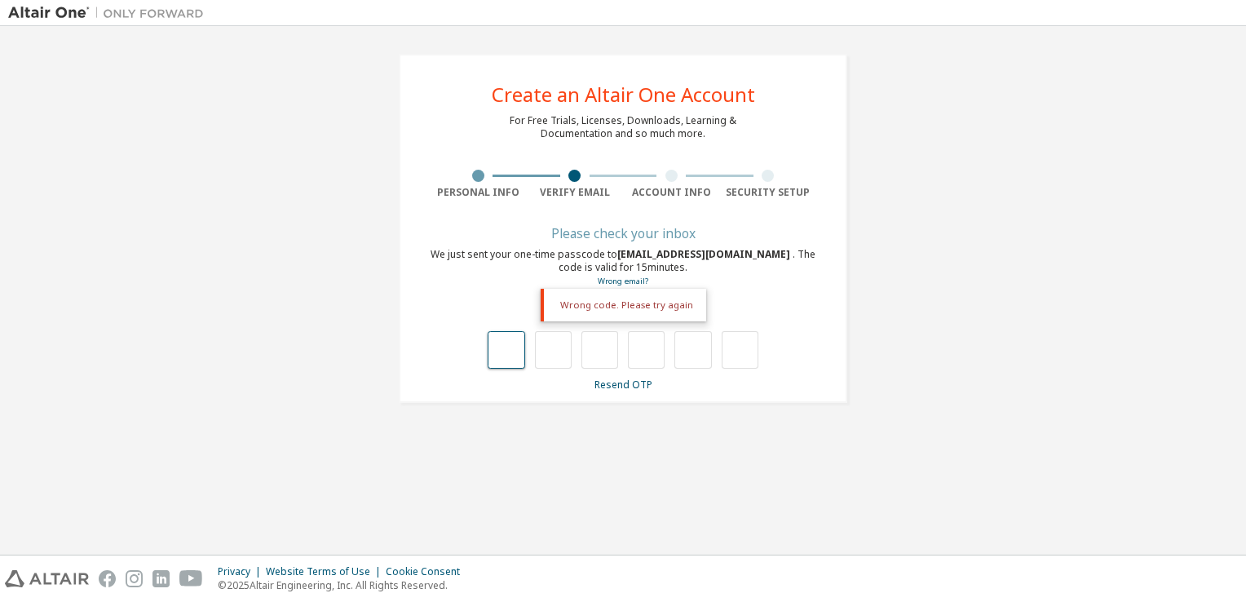
click at [514, 361] on input "text" at bounding box center [506, 350] width 37 height 38
type input "*"
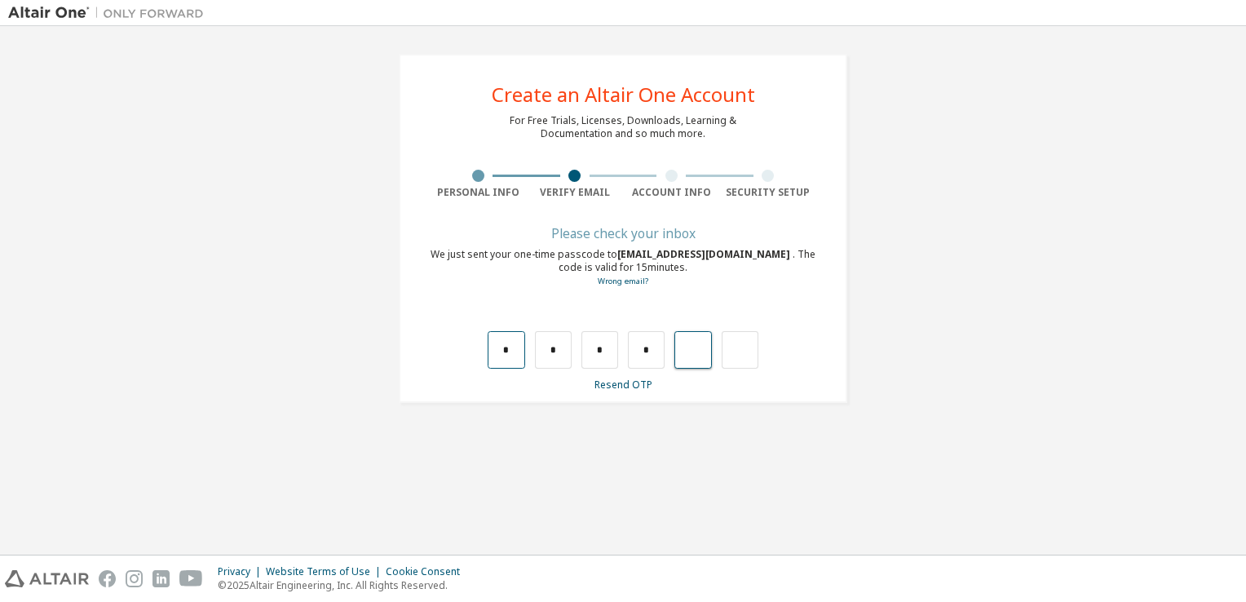
type input "*"
click at [515, 356] on div "* * * * * *" at bounding box center [623, 350] width 291 height 38
click at [512, 356] on div "*" at bounding box center [496, 350] width 37 height 38
click at [510, 356] on div at bounding box center [496, 350] width 37 height 38
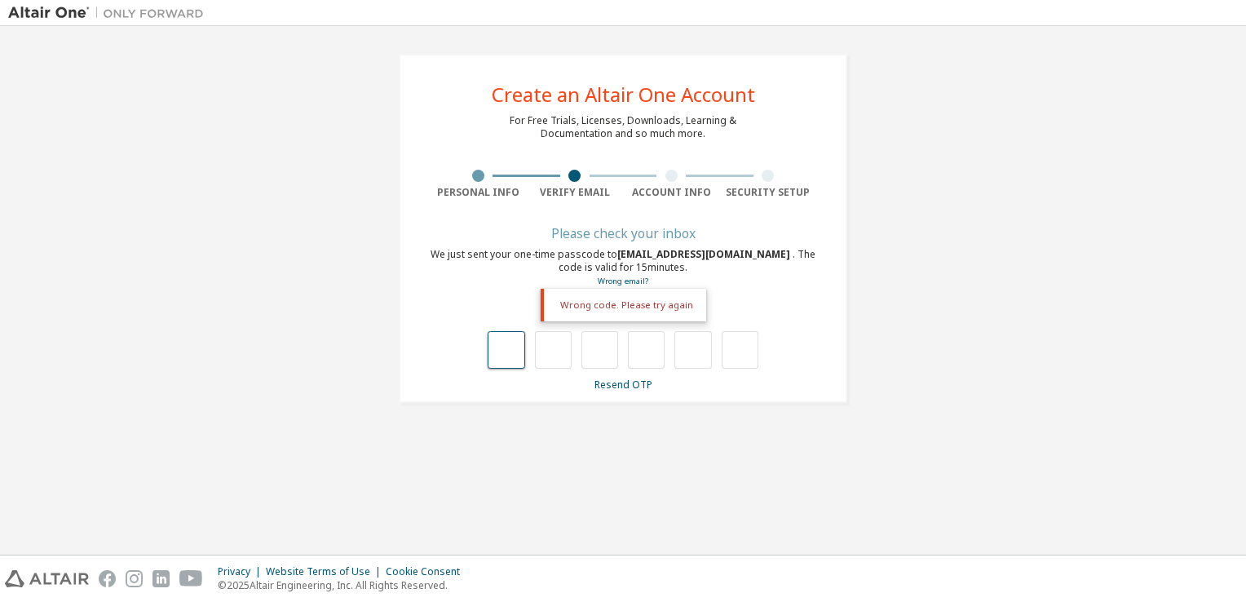
click at [502, 357] on input "text" at bounding box center [506, 350] width 37 height 38
drag, startPoint x: 502, startPoint y: 354, endPoint x: 583, endPoint y: 369, distance: 82.9
click at [502, 351] on input "text" at bounding box center [506, 350] width 37 height 38
type input "*"
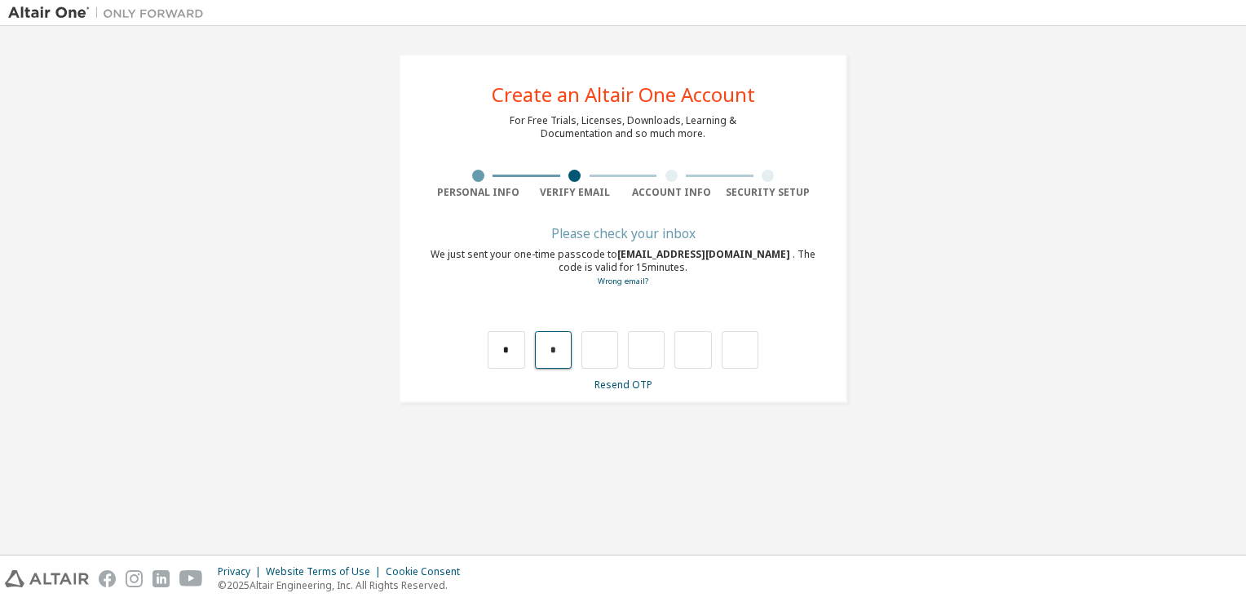
click at [558, 354] on input "*" at bounding box center [553, 350] width 37 height 38
type input "*"
click at [561, 355] on input "*" at bounding box center [553, 350] width 37 height 38
type input "*"
click at [558, 357] on input "*" at bounding box center [553, 350] width 37 height 38
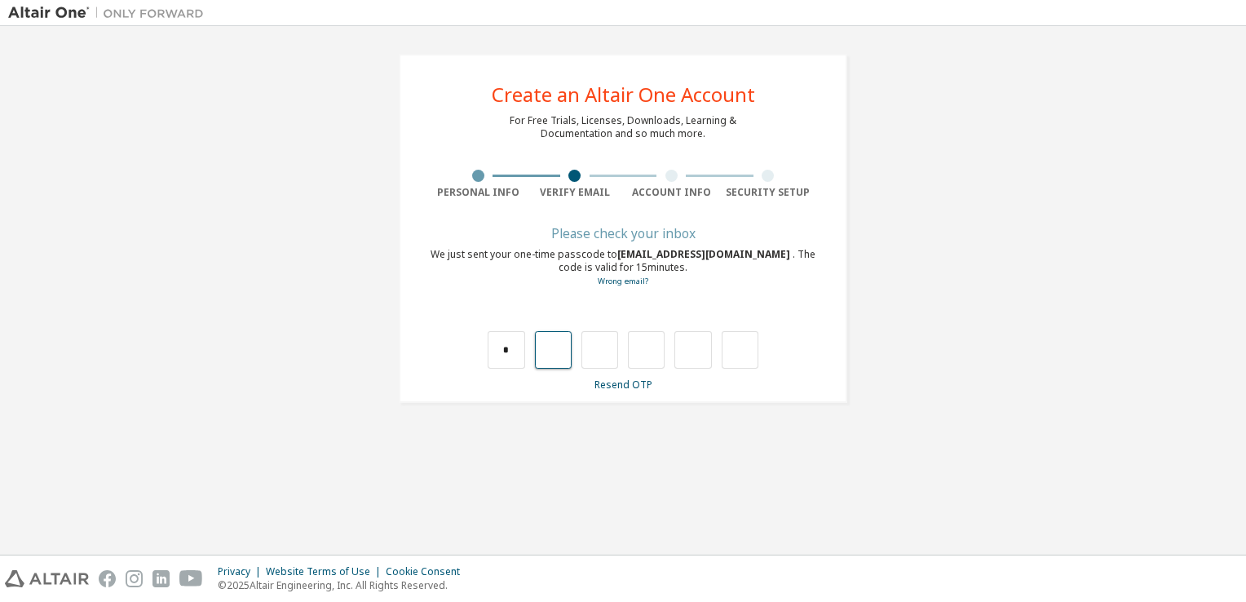
type input "*"
click at [558, 356] on input "*" at bounding box center [553, 350] width 37 height 38
type input "*"
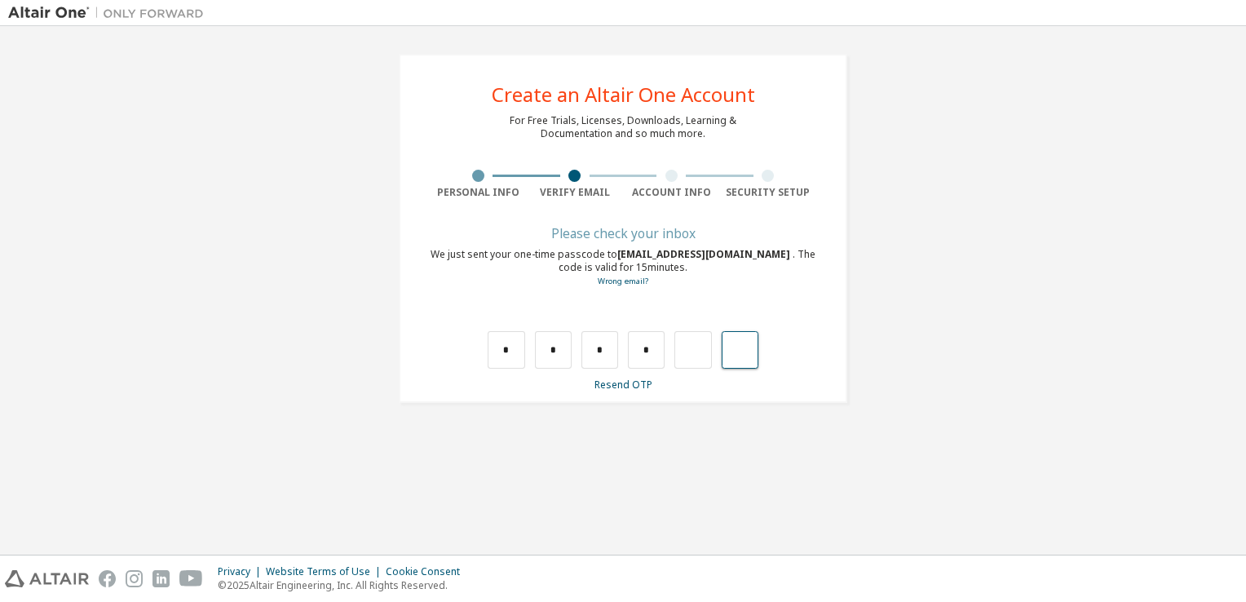
click at [745, 352] on input "text" at bounding box center [740, 350] width 37 height 38
drag, startPoint x: 633, startPoint y: 353, endPoint x: 651, endPoint y: 353, distance: 17.9
click at [635, 353] on input "*" at bounding box center [646, 350] width 37 height 38
click at [649, 353] on input "*" at bounding box center [646, 350] width 37 height 38
click at [600, 356] on input "*" at bounding box center [600, 350] width 37 height 38
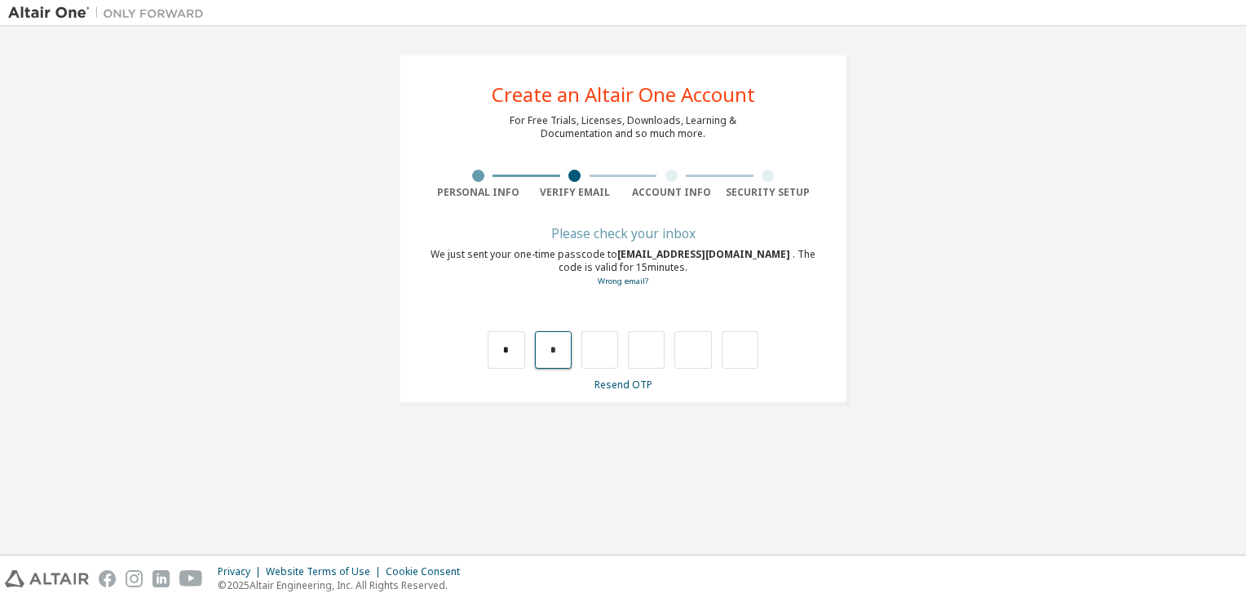
click at [563, 354] on input "*" at bounding box center [553, 350] width 37 height 38
click at [737, 354] on input "text" at bounding box center [740, 350] width 37 height 38
type input "*"
click at [698, 352] on div at bounding box center [683, 350] width 37 height 38
click at [699, 354] on div at bounding box center [683, 350] width 37 height 38
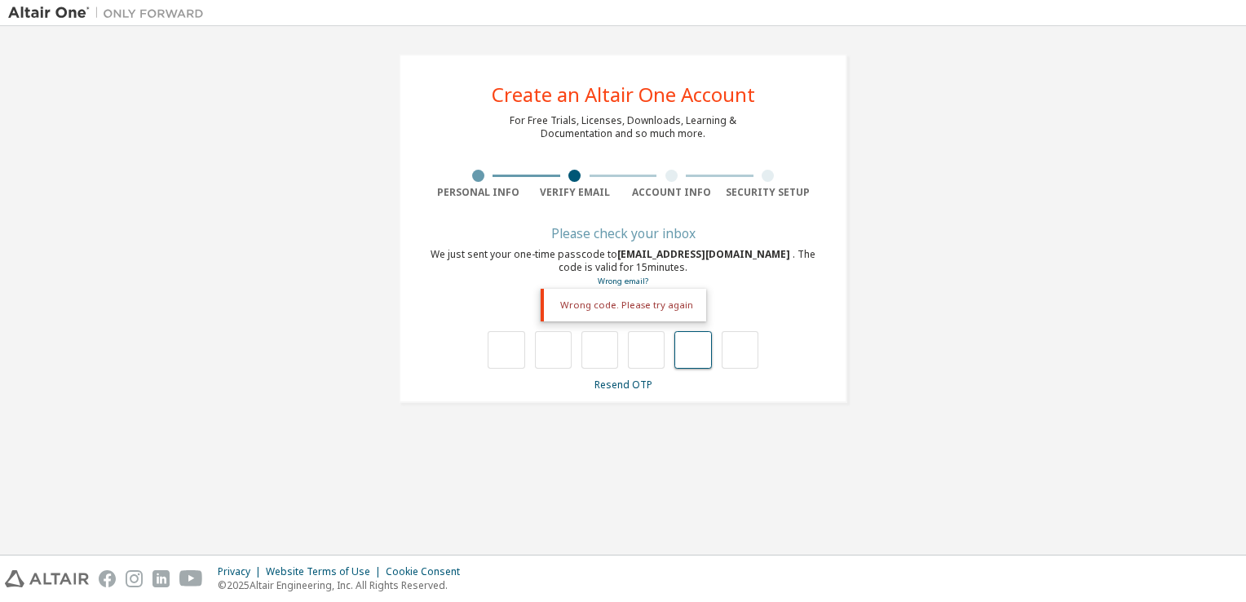
click at [699, 354] on input "text" at bounding box center [693, 350] width 37 height 38
click at [506, 359] on input "text" at bounding box center [506, 350] width 37 height 38
type input "*"
click at [567, 348] on input "*" at bounding box center [553, 350] width 37 height 38
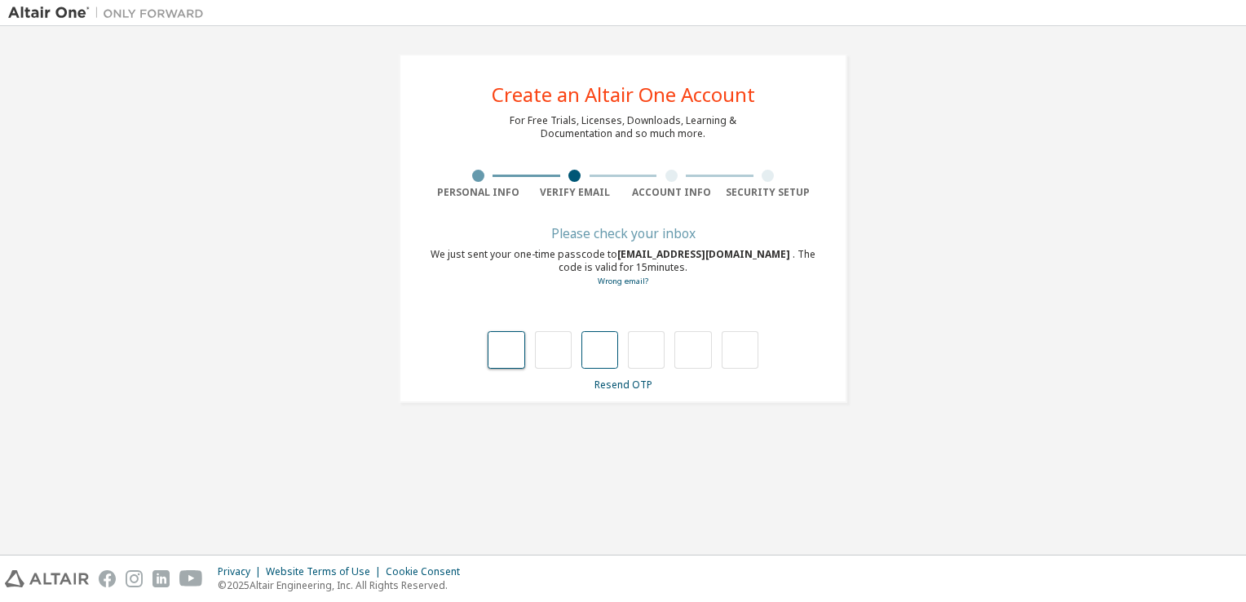
type input "*"
click at [564, 352] on input "*" at bounding box center [553, 350] width 37 height 38
type input "*"
click at [567, 352] on input "*" at bounding box center [553, 350] width 37 height 38
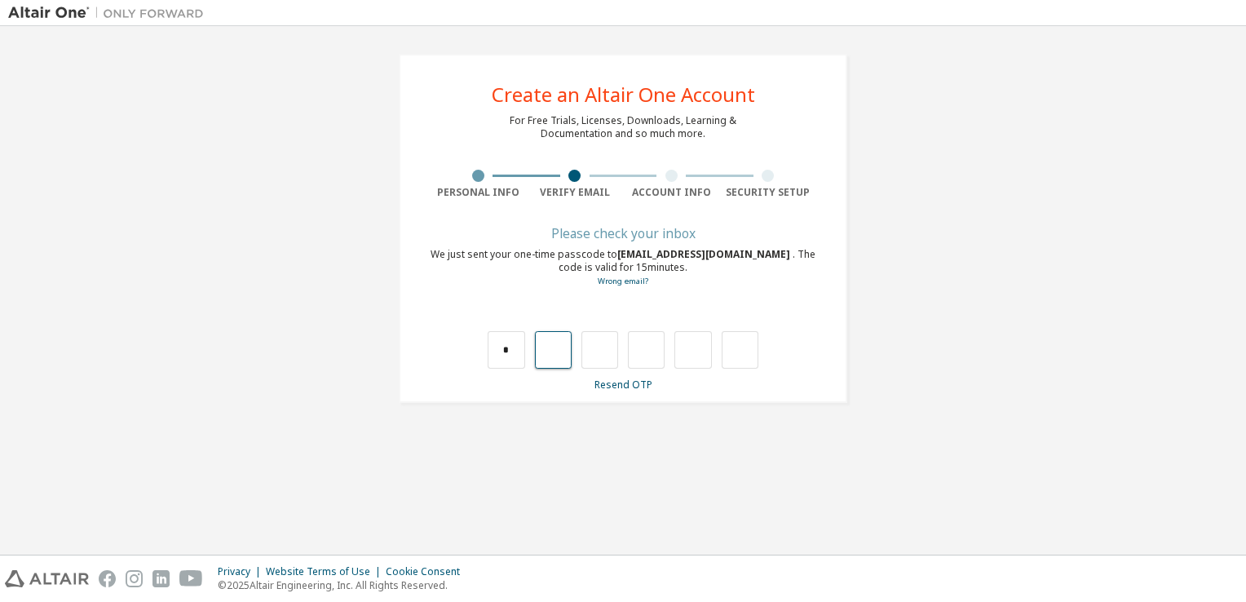
type input "*"
click at [567, 353] on input "*" at bounding box center [553, 350] width 37 height 38
type input "*"
click at [567, 353] on input "*" at bounding box center [553, 350] width 37 height 38
type input "*"
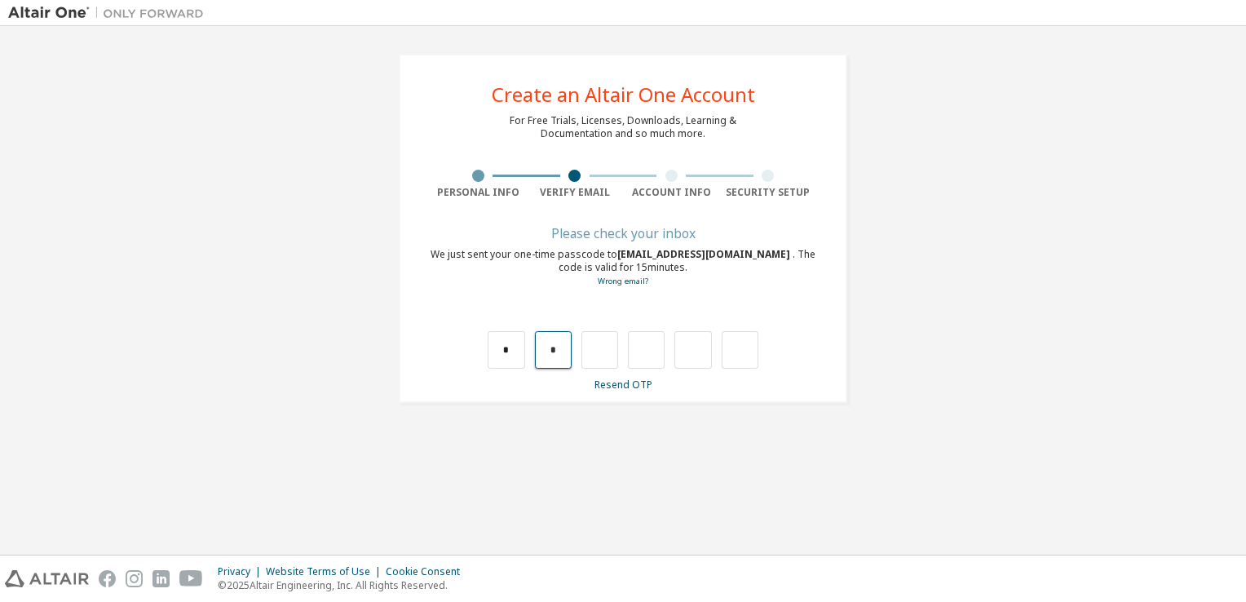
click at [567, 353] on input "*" at bounding box center [553, 350] width 37 height 38
type input "*"
click at [567, 353] on input "*" at bounding box center [553, 350] width 37 height 38
type input "*"
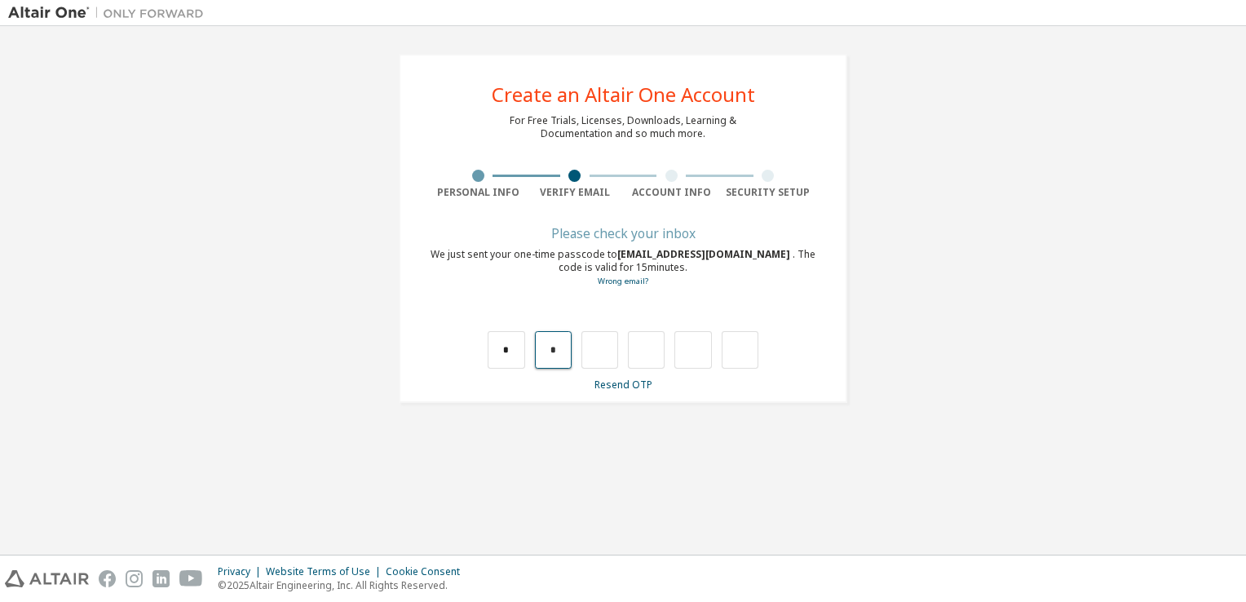
click at [560, 353] on input "*" at bounding box center [553, 350] width 37 height 38
type input "*"
click at [561, 353] on input "*" at bounding box center [553, 350] width 37 height 38
type input "*"
click at [562, 353] on input "*" at bounding box center [553, 350] width 37 height 38
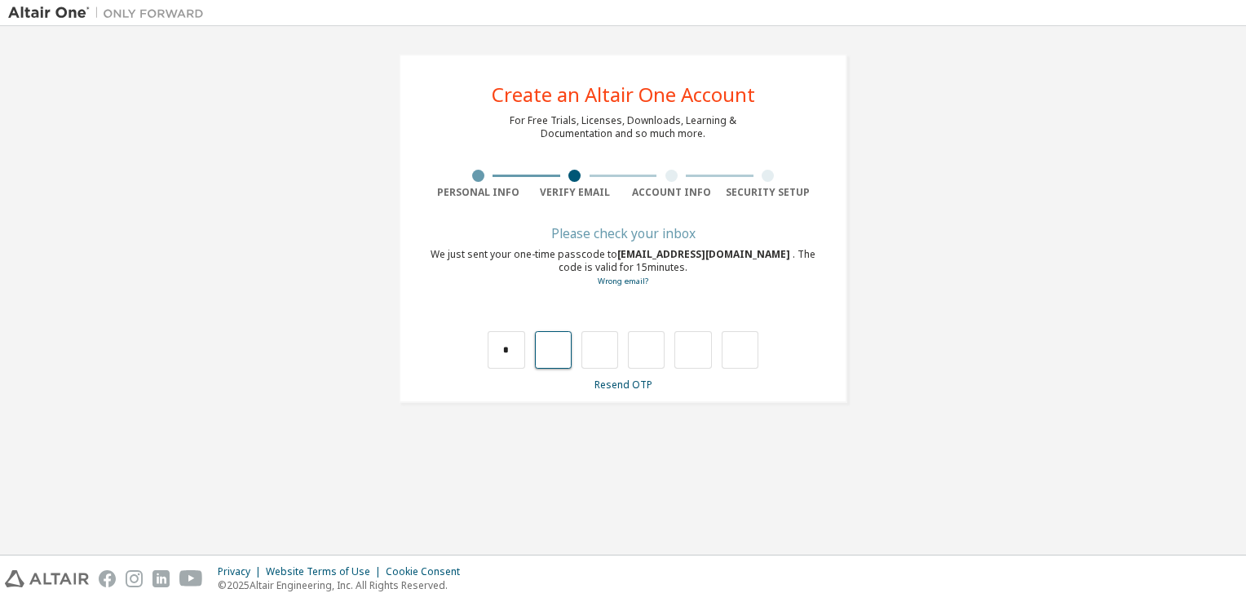
type input "*"
click at [563, 352] on input "*" at bounding box center [553, 350] width 37 height 38
type input "*"
click at [563, 352] on input "*" at bounding box center [553, 350] width 37 height 38
type input "*"
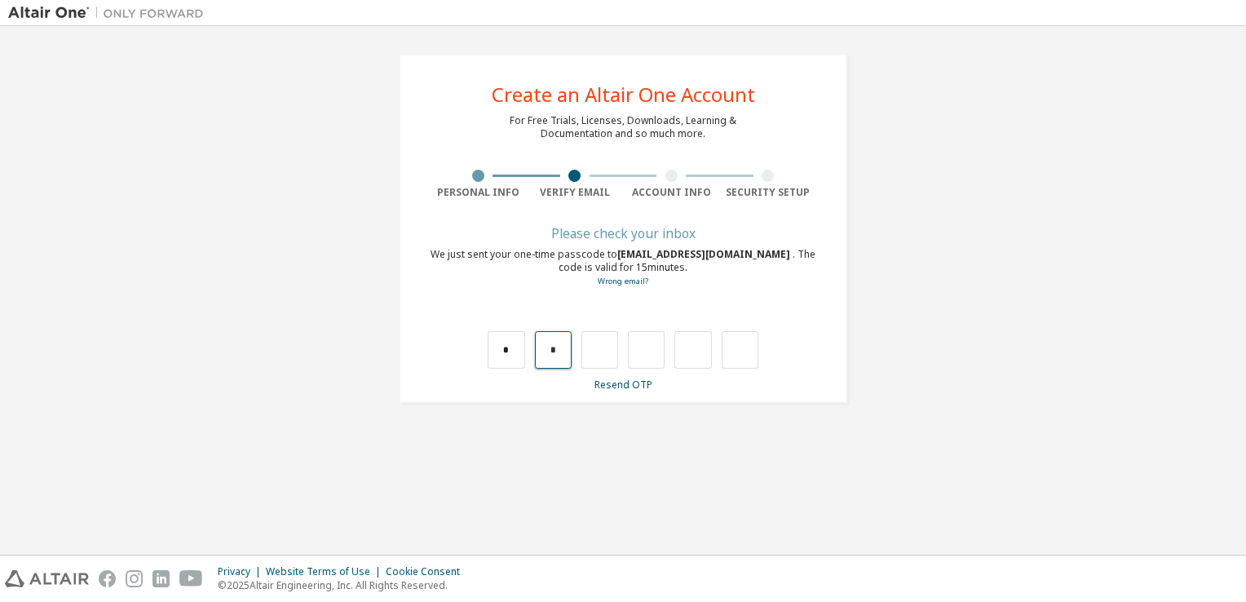
click at [563, 351] on input "*" at bounding box center [553, 350] width 37 height 38
type input "*"
click at [563, 350] on input "*" at bounding box center [553, 350] width 37 height 38
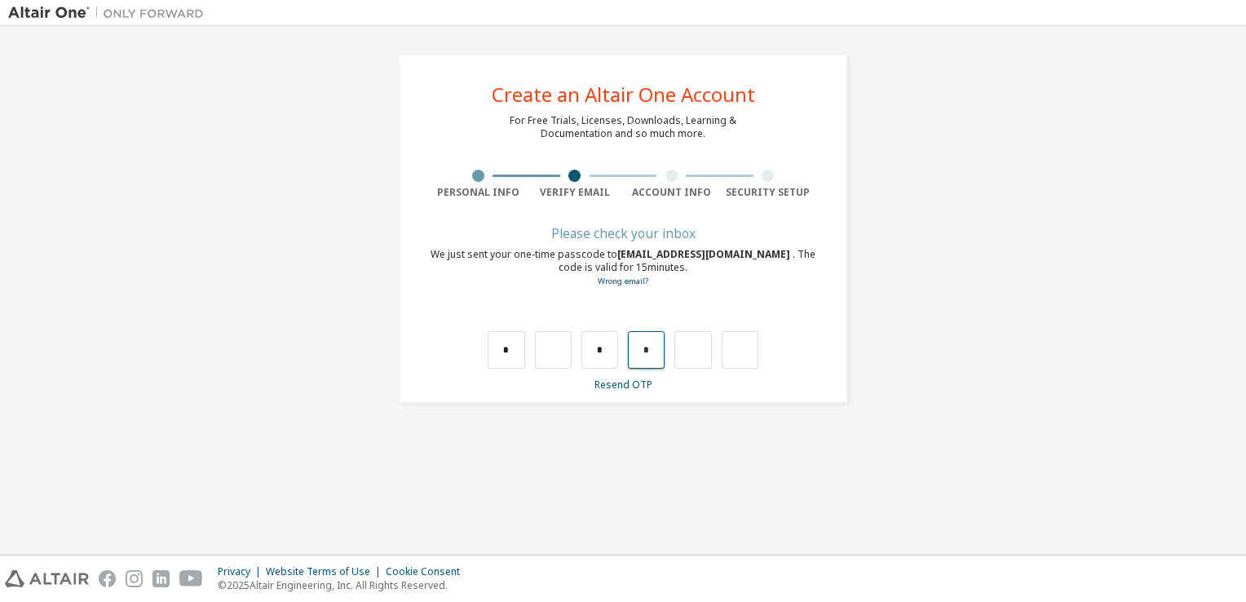
click at [660, 357] on input "*" at bounding box center [646, 350] width 37 height 38
click at [617, 356] on input "*" at bounding box center [600, 350] width 37 height 38
click at [610, 356] on input "*" at bounding box center [600, 350] width 37 height 38
type input "*"
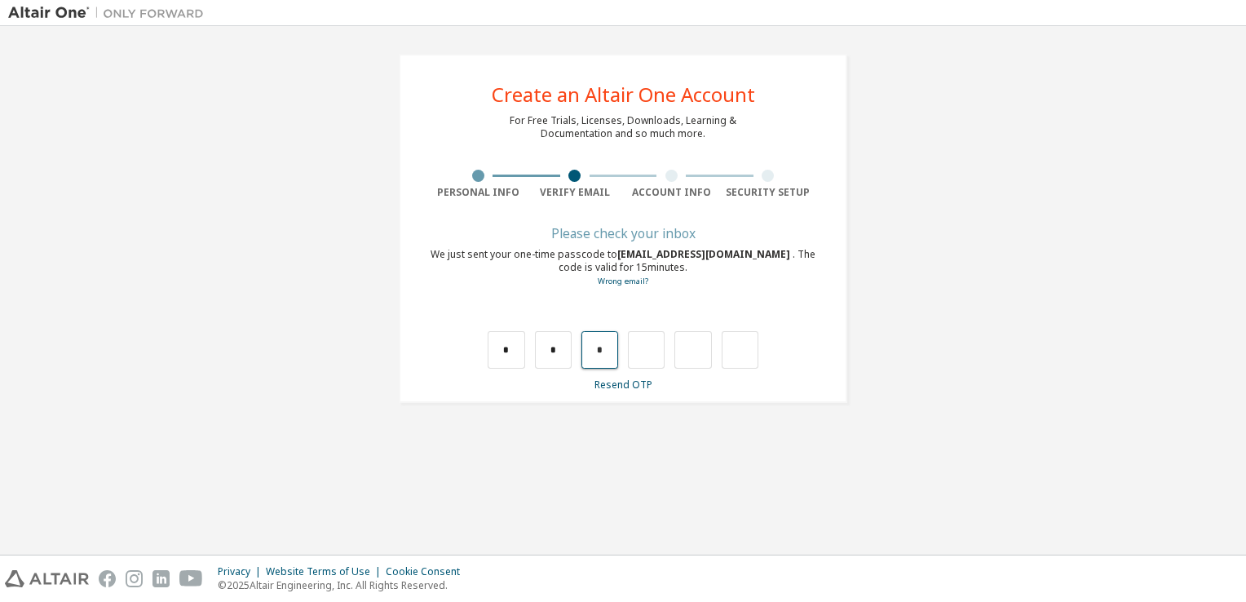
click at [599, 352] on input "*" at bounding box center [600, 350] width 37 height 38
click at [608, 351] on input "*" at bounding box center [600, 350] width 37 height 38
type input "*"
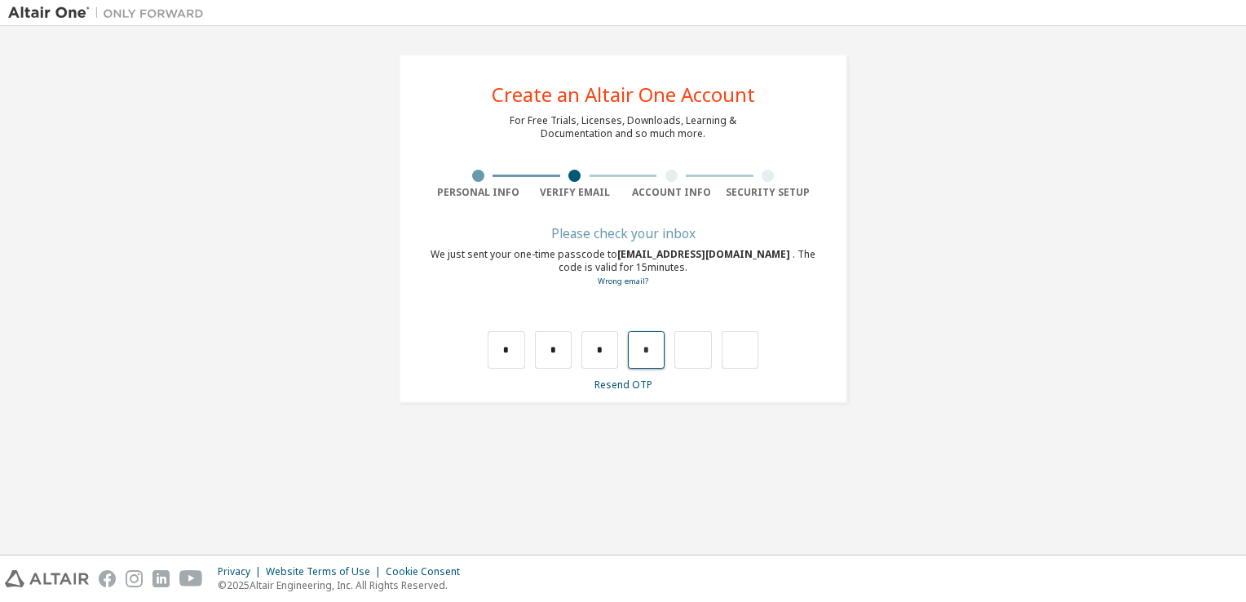
click at [649, 347] on input "*" at bounding box center [646, 350] width 37 height 38
type input "*"
click at [659, 352] on input "*" at bounding box center [646, 350] width 37 height 38
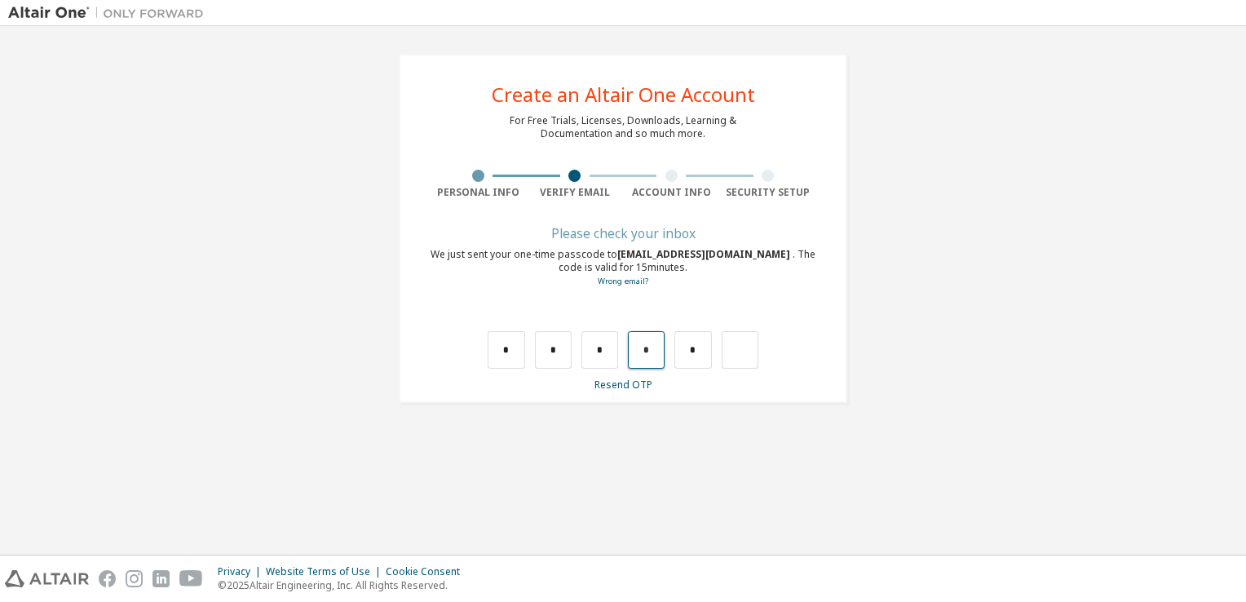
click at [657, 352] on input "*" at bounding box center [646, 350] width 37 height 38
type input "*"
click at [750, 354] on input "text" at bounding box center [740, 350] width 37 height 38
type input "*"
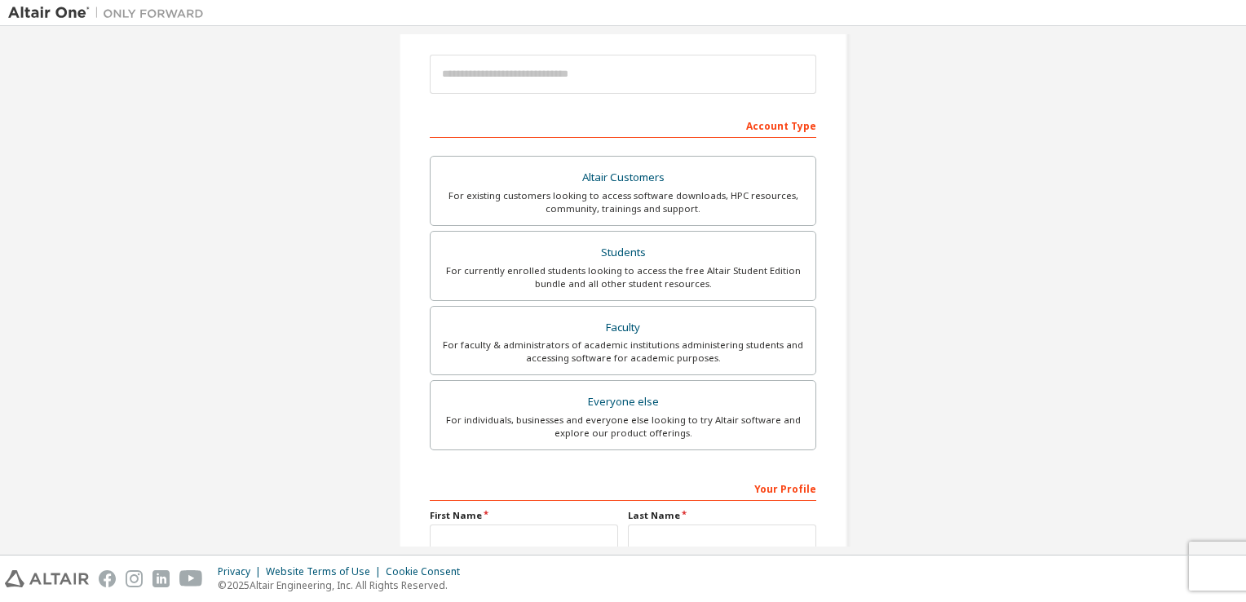
scroll to position [21, 0]
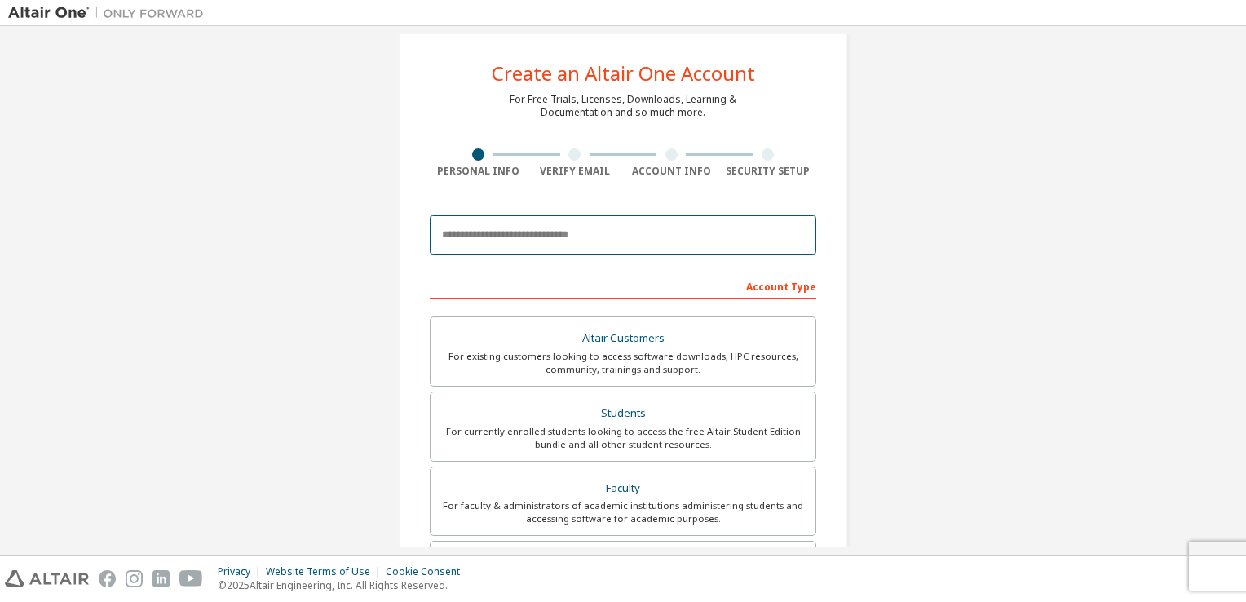
click at [561, 229] on input "email" at bounding box center [623, 234] width 387 height 39
type input "**********"
type input "*******"
type input "**"
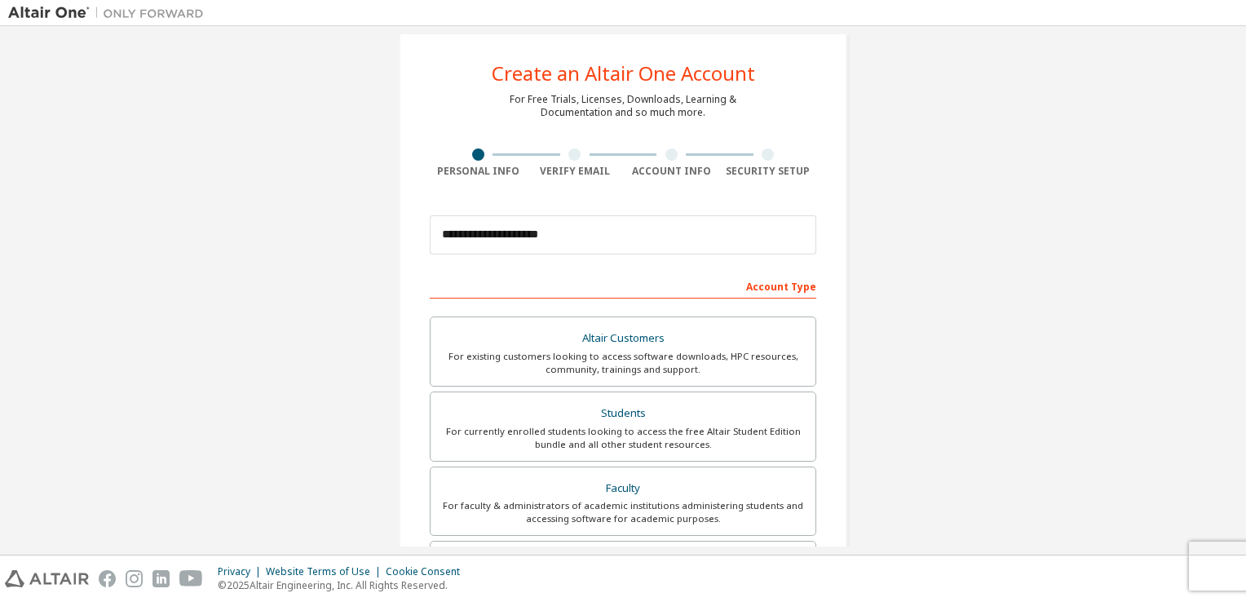
type input "********"
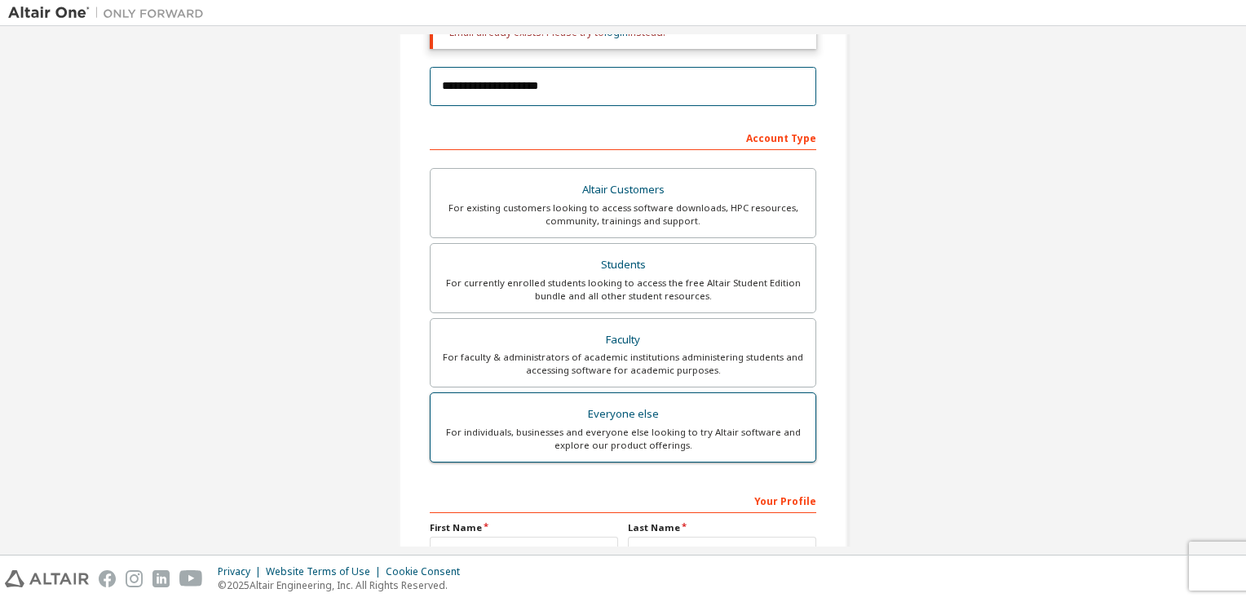
scroll to position [266, 0]
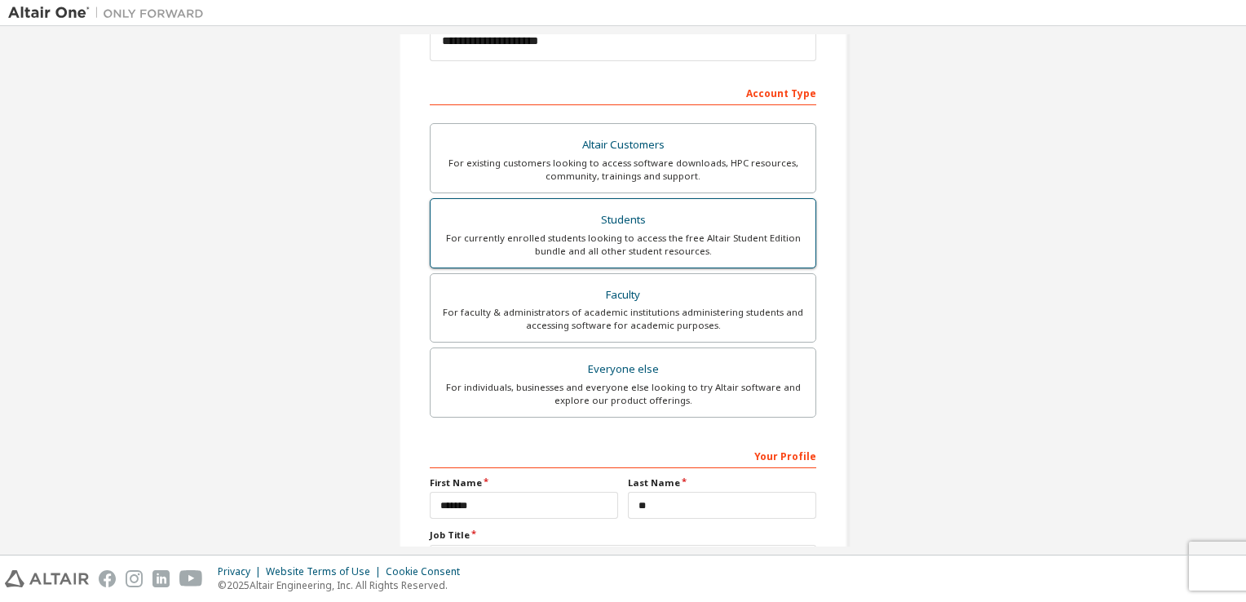
click at [625, 211] on div "Students" at bounding box center [622, 220] width 365 height 23
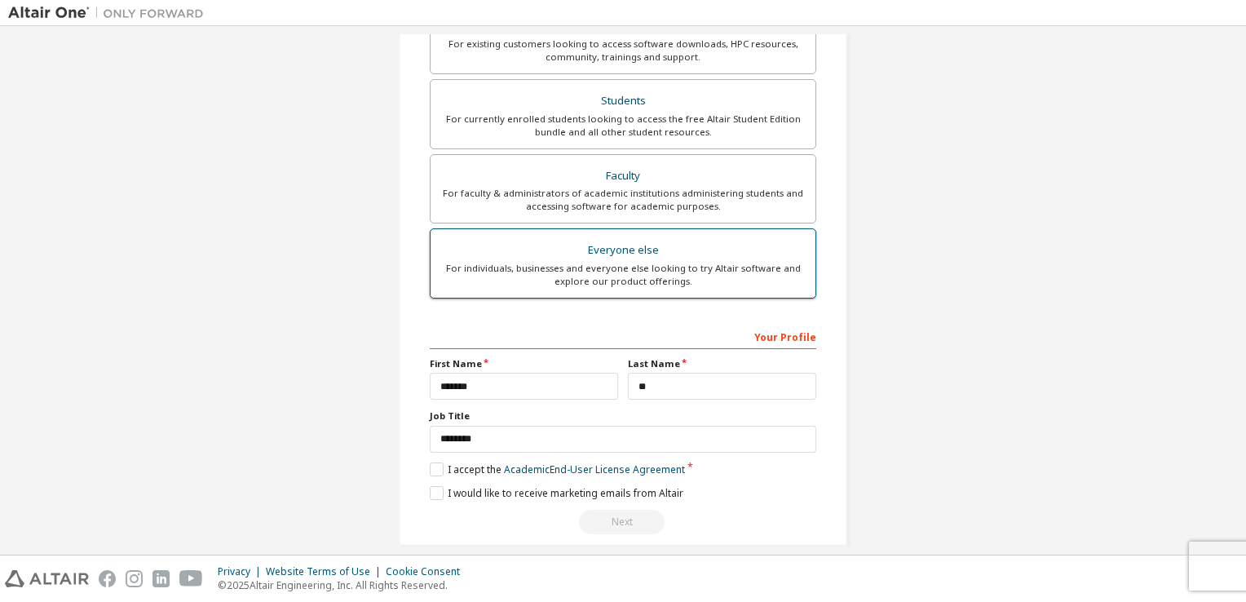
scroll to position [399, 0]
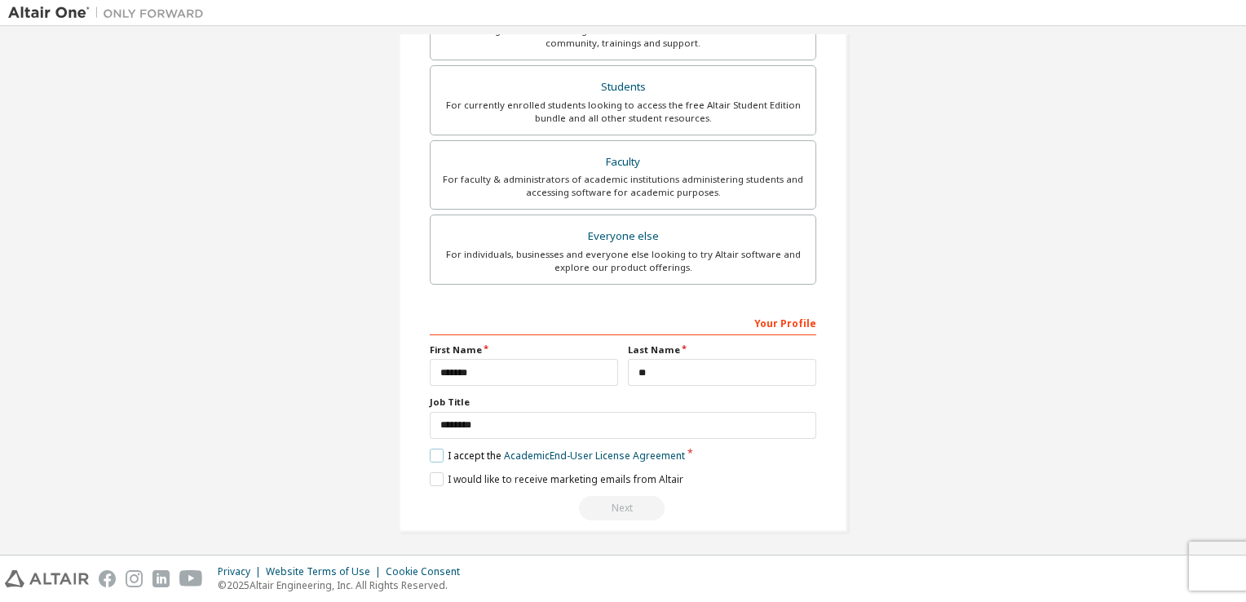
click at [436, 449] on label "I accept the Academic End-User License Agreement" at bounding box center [557, 456] width 255 height 14
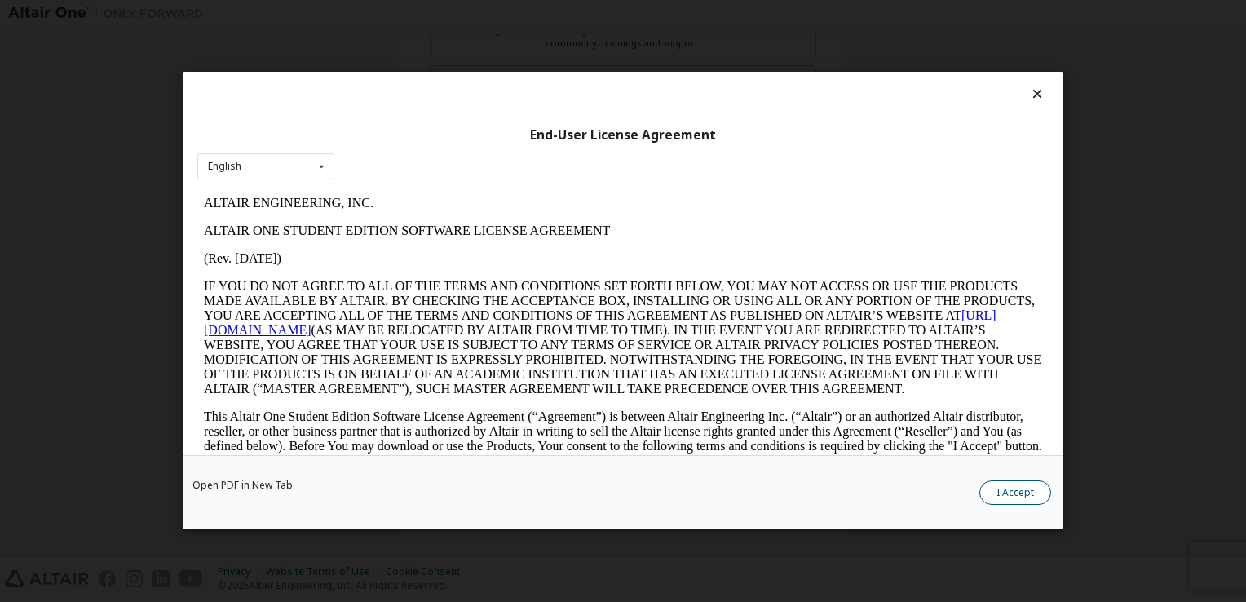
scroll to position [0, 0]
click at [1023, 494] on button "I Accept" at bounding box center [1016, 493] width 72 height 24
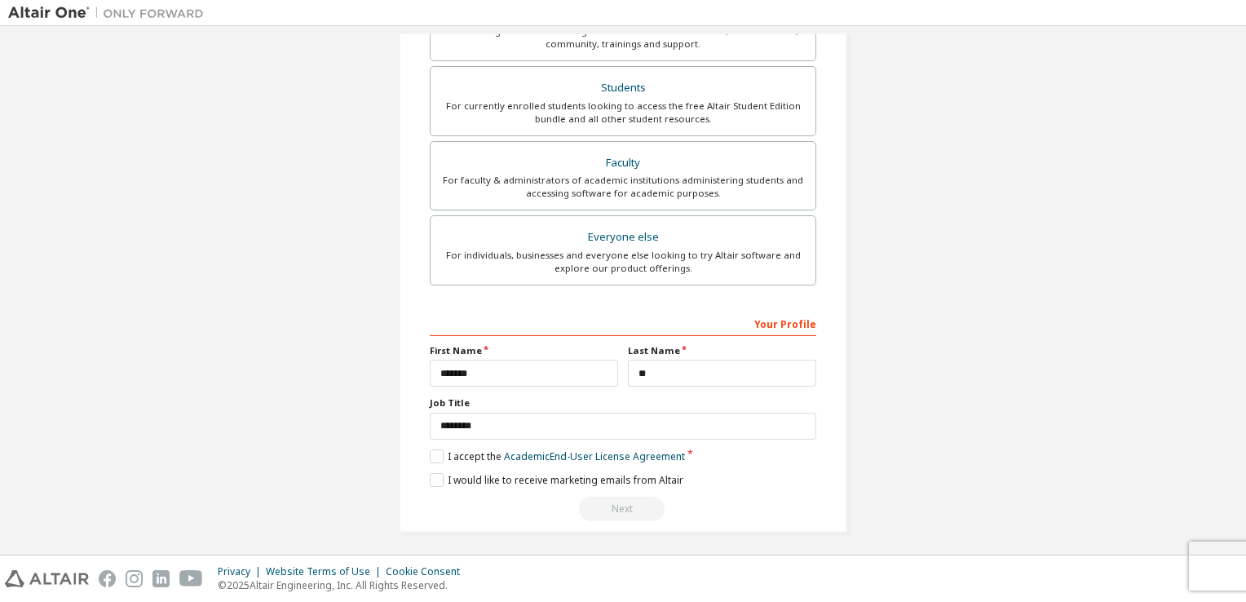
scroll to position [399, 0]
click at [622, 504] on div "Next" at bounding box center [623, 508] width 387 height 24
click at [622, 506] on div "Next" at bounding box center [623, 508] width 387 height 24
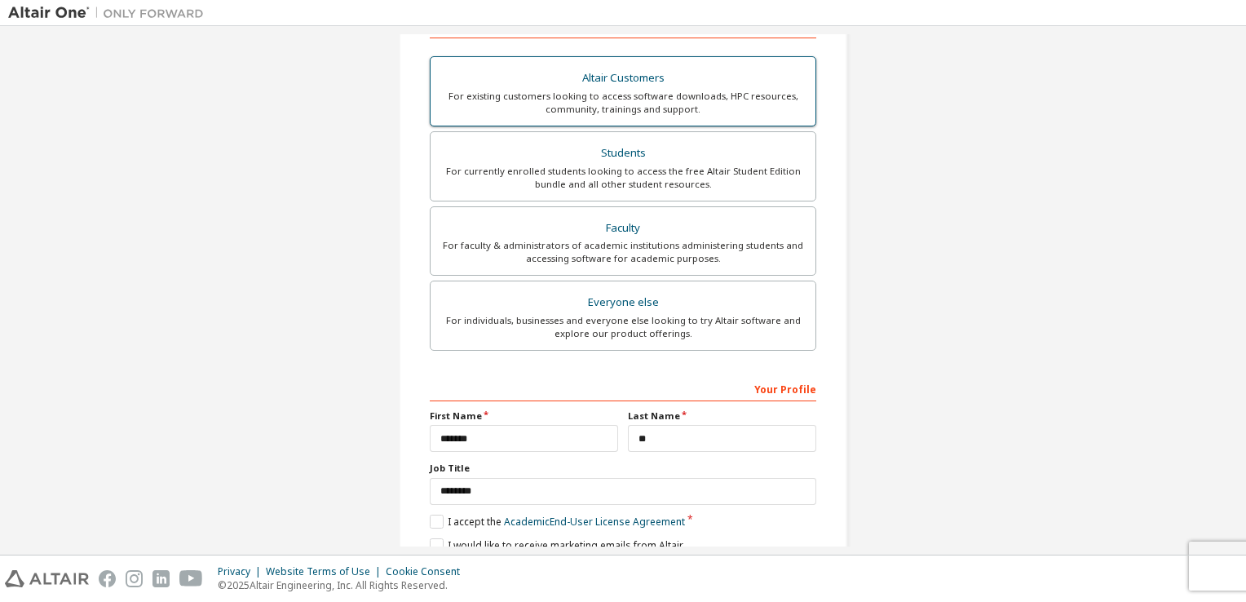
scroll to position [154, 0]
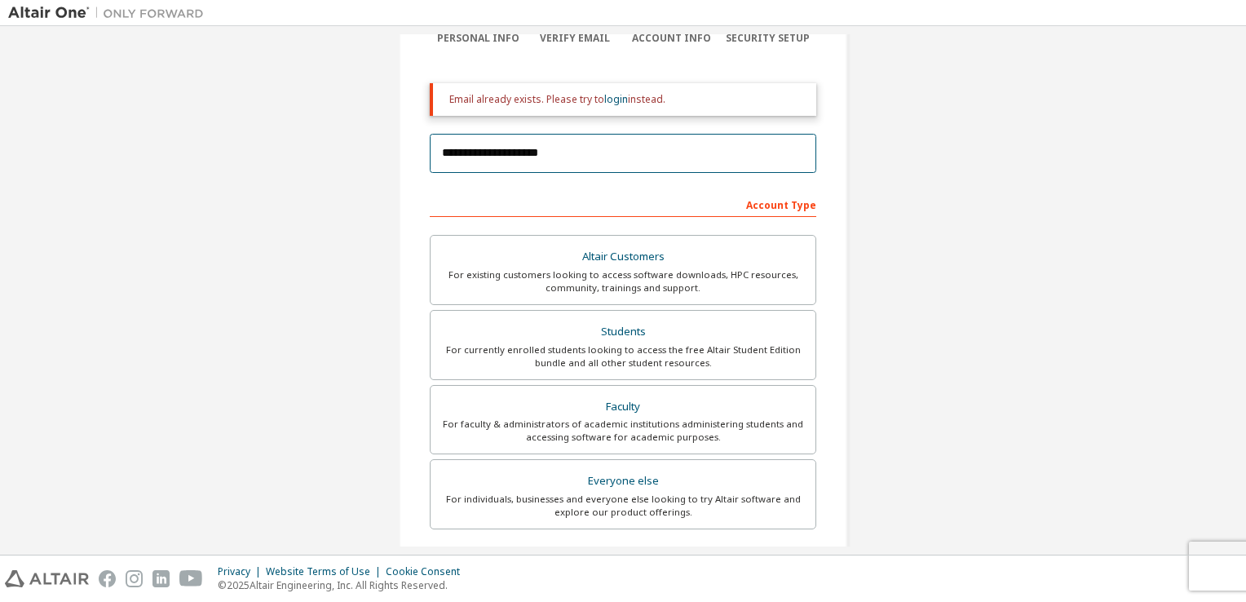
click at [541, 136] on input "**********" at bounding box center [623, 153] width 387 height 39
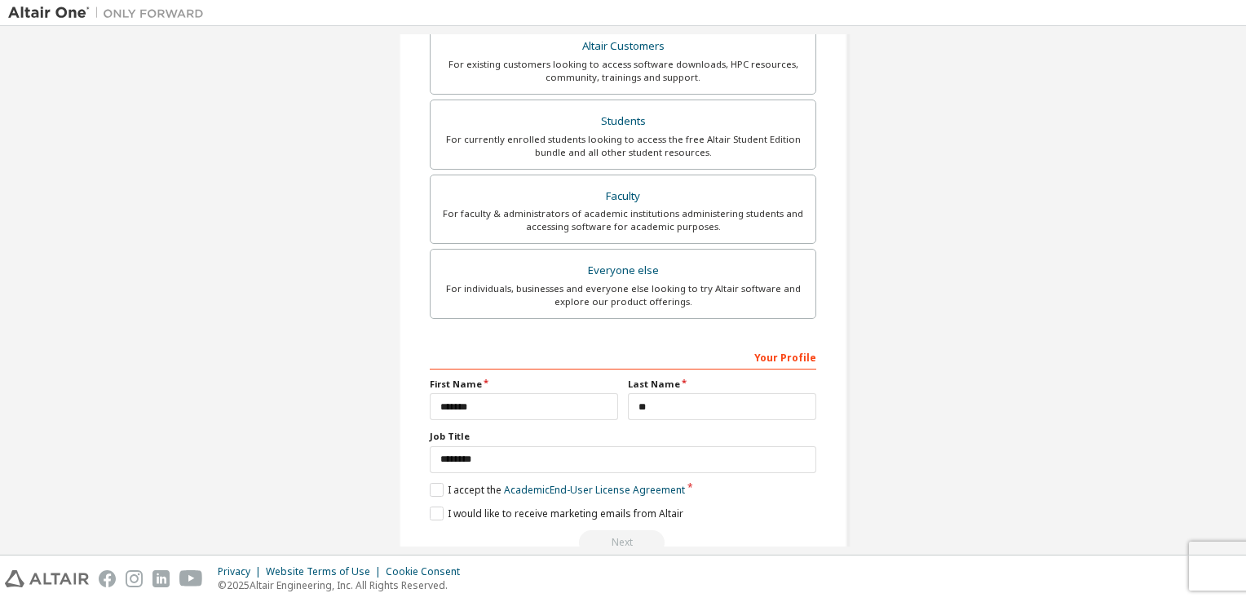
scroll to position [399, 0]
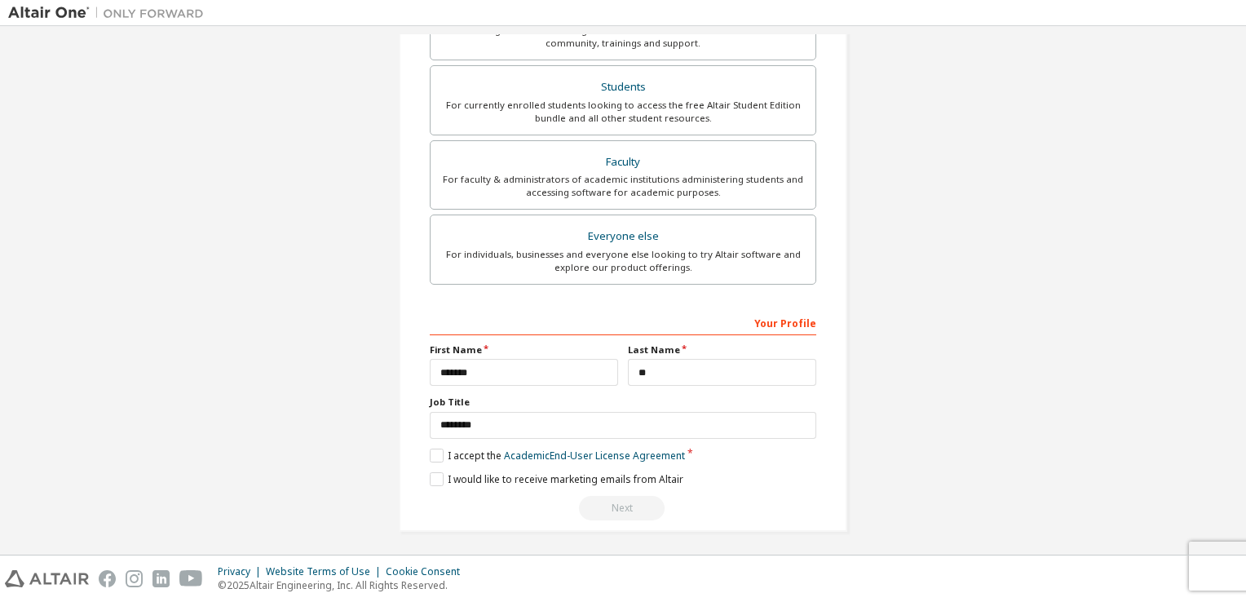
click at [613, 510] on div "Next" at bounding box center [623, 508] width 387 height 24
click at [614, 510] on div "Next" at bounding box center [623, 508] width 387 height 24
click at [614, 508] on div "Next" at bounding box center [623, 508] width 387 height 24
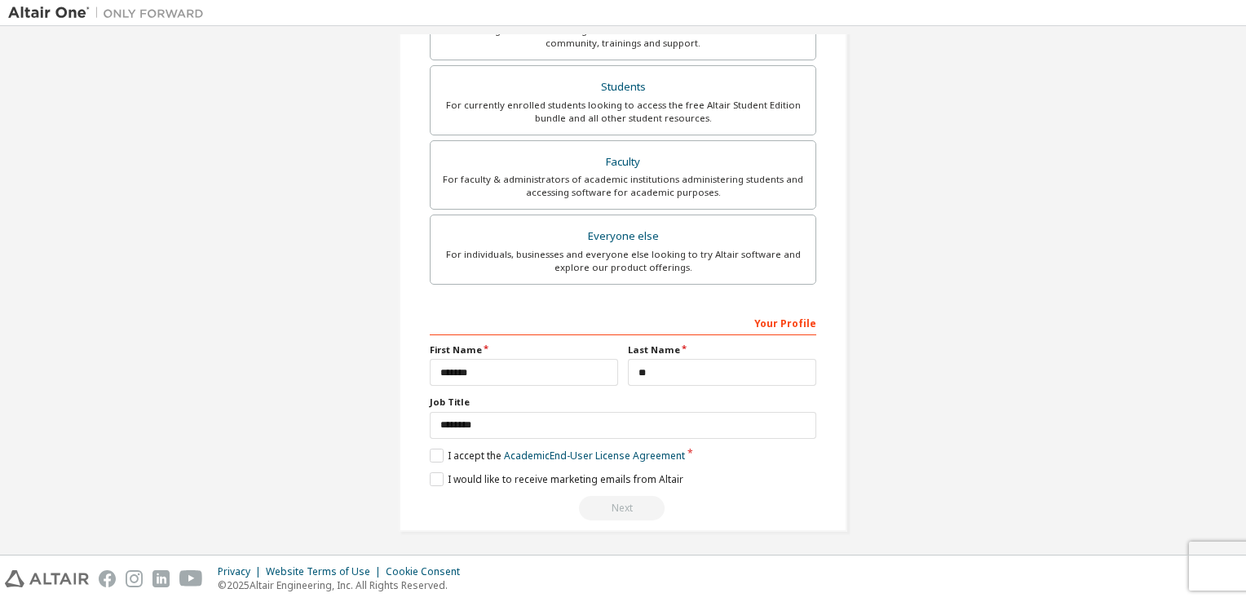
click at [614, 511] on div "Next" at bounding box center [623, 508] width 387 height 24
click at [614, 512] on div "Next" at bounding box center [623, 508] width 387 height 24
